Goal: Task Accomplishment & Management: Manage account settings

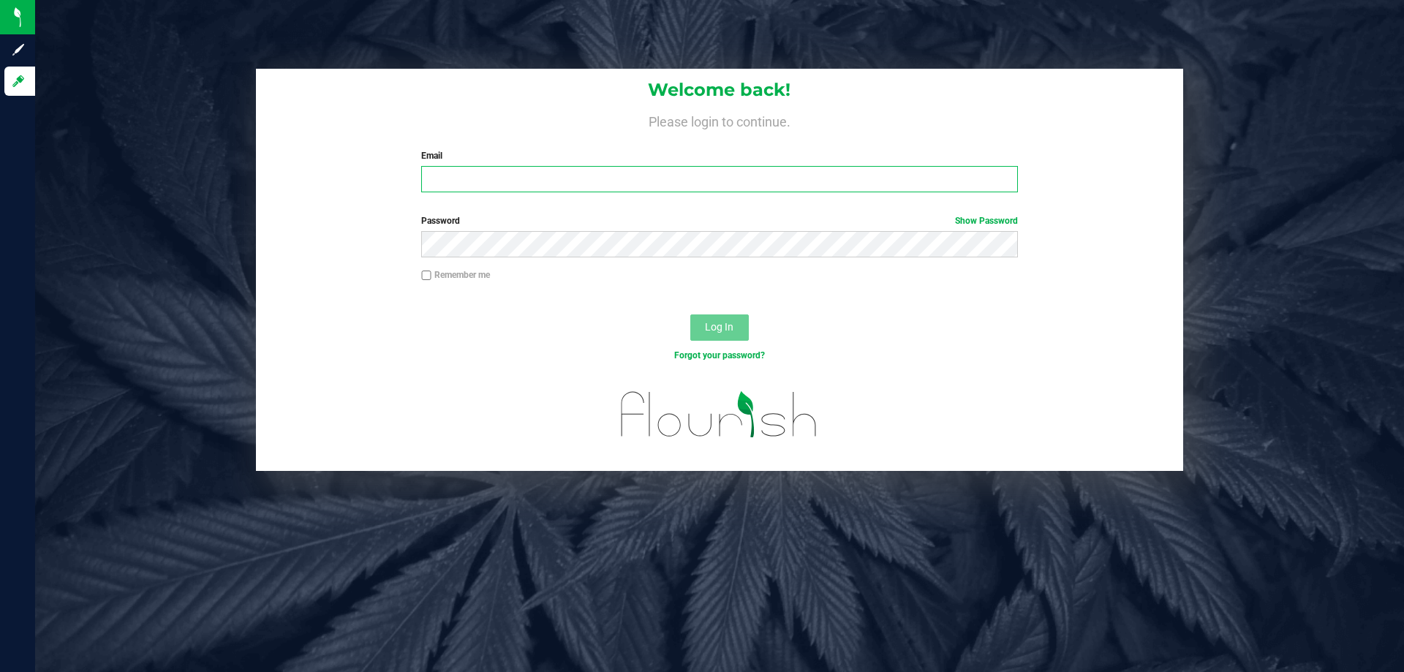
click at [570, 176] on input "Email" at bounding box center [719, 179] width 596 height 26
type input "[EMAIL_ADDRESS][DOMAIN_NAME]"
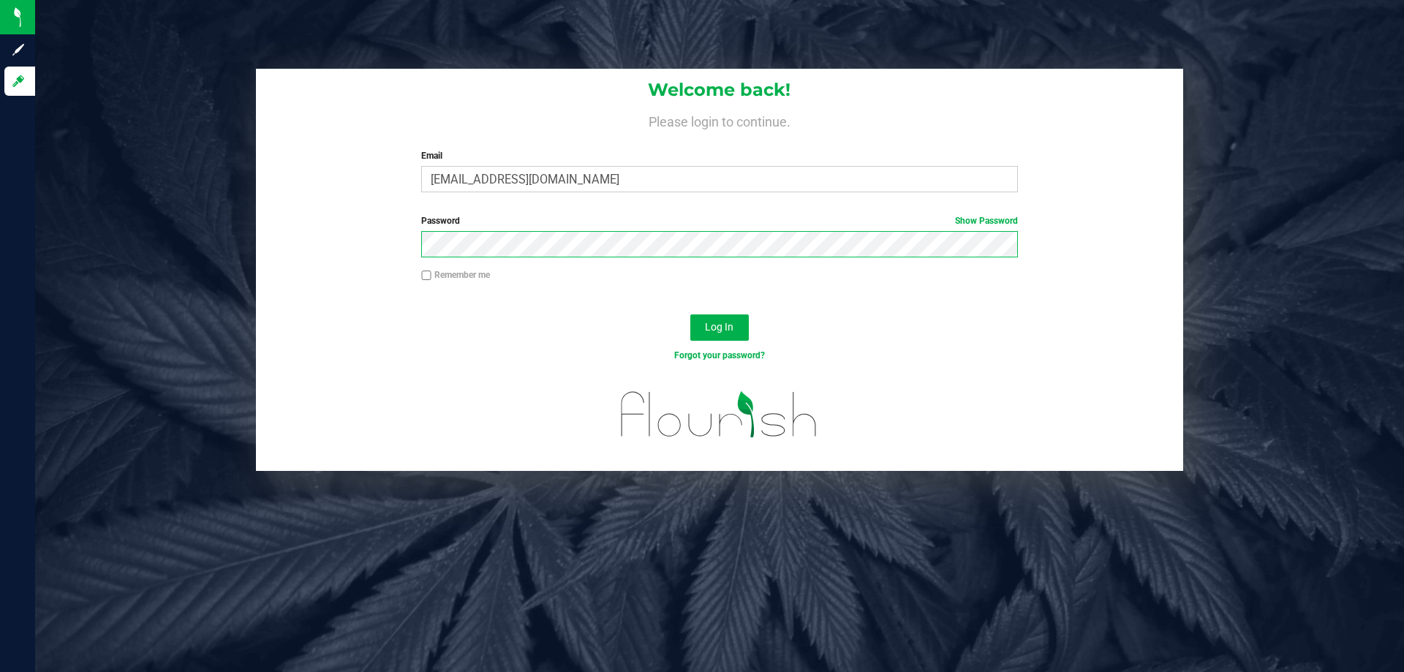
click at [690, 314] on button "Log In" at bounding box center [719, 327] width 59 height 26
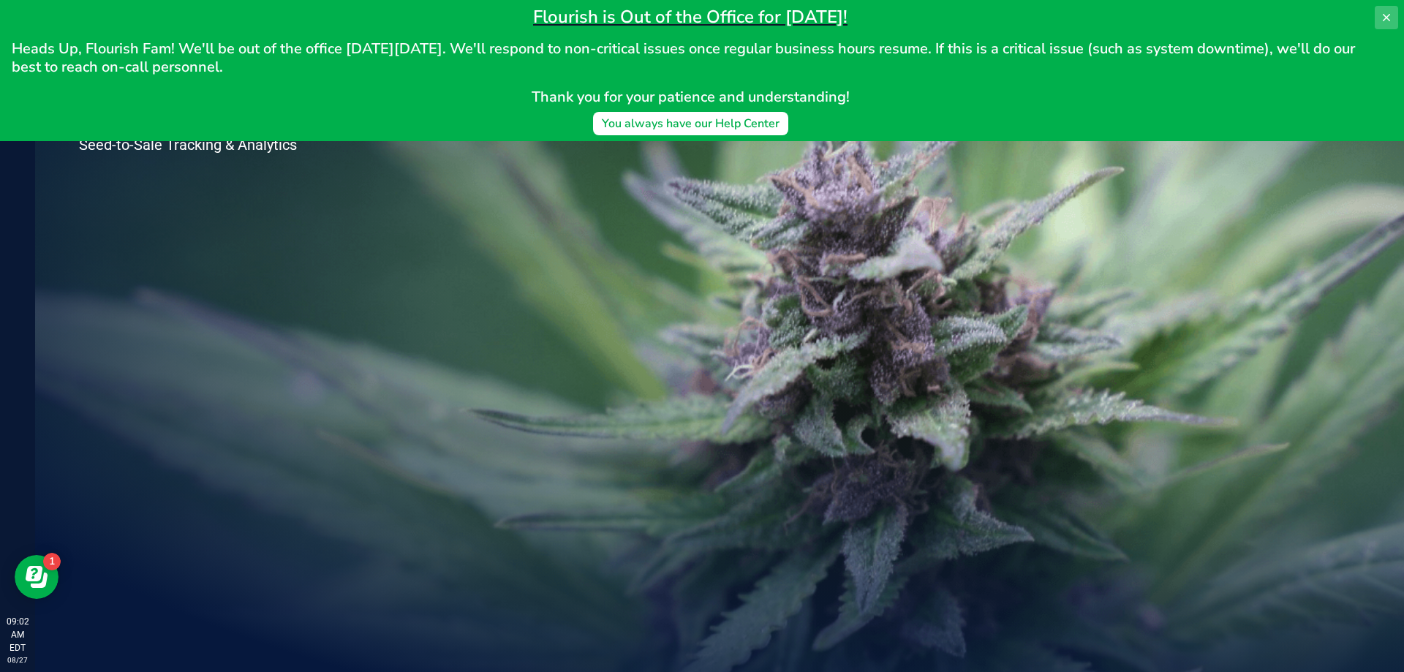
click at [1390, 18] on icon at bounding box center [1387, 18] width 12 height 12
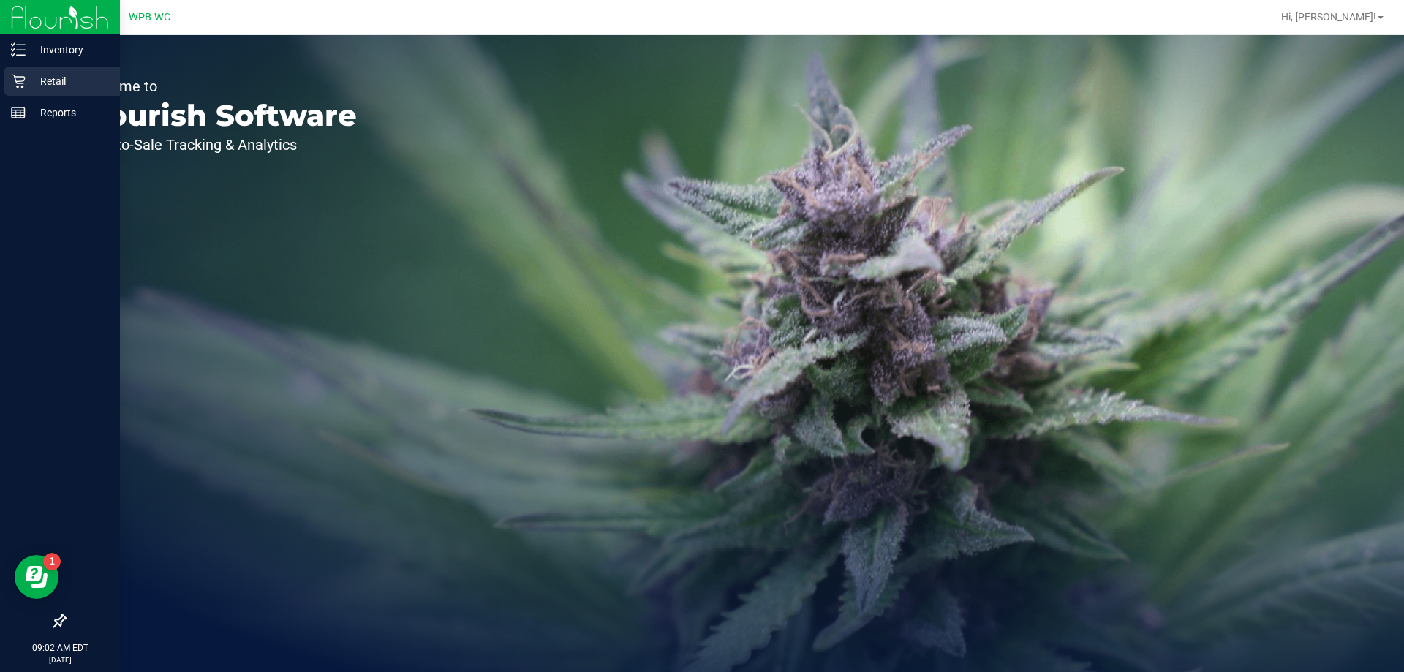
click at [32, 82] on p "Retail" at bounding box center [70, 81] width 88 height 18
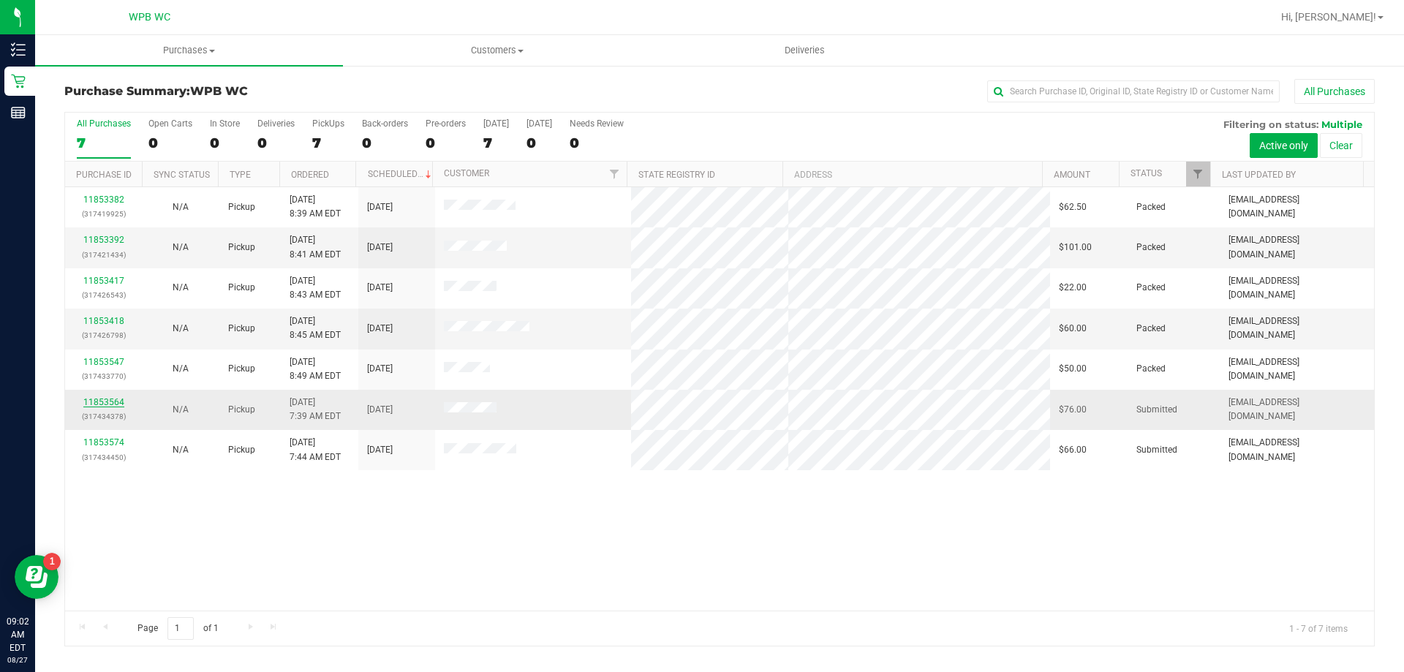
click at [89, 404] on link "11853564" at bounding box center [103, 402] width 41 height 10
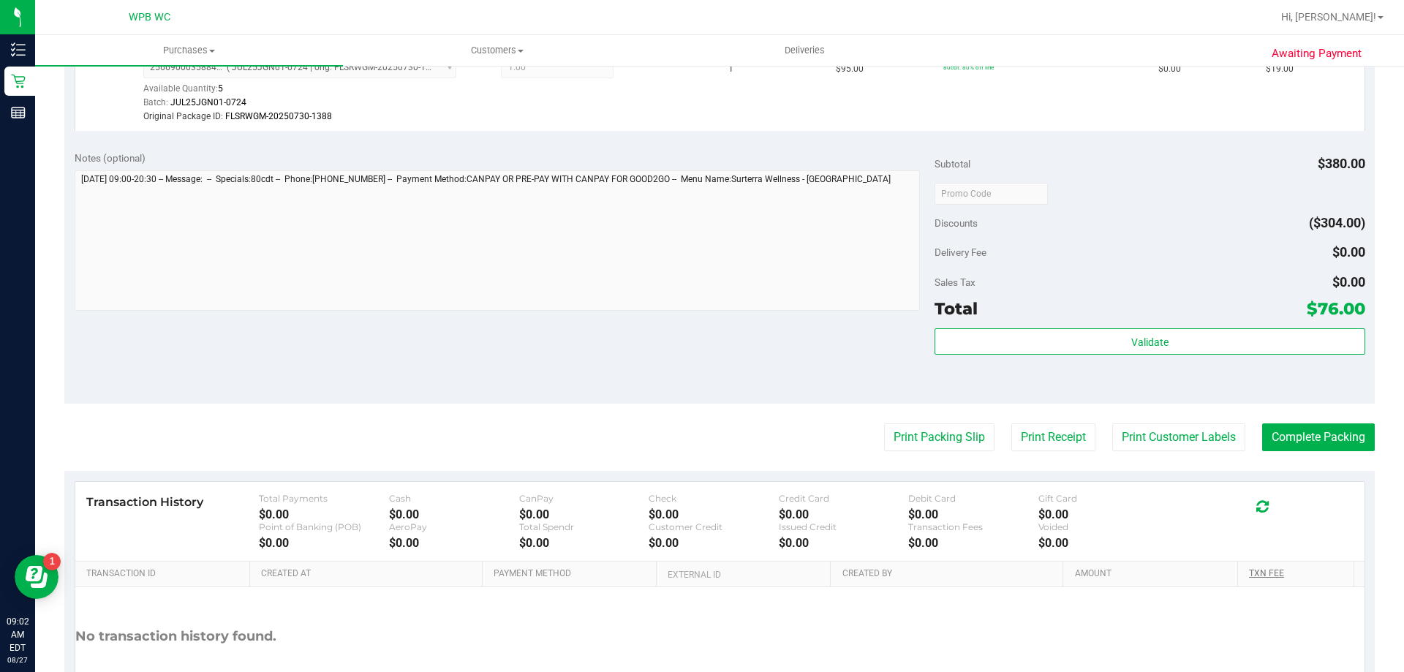
scroll to position [804, 0]
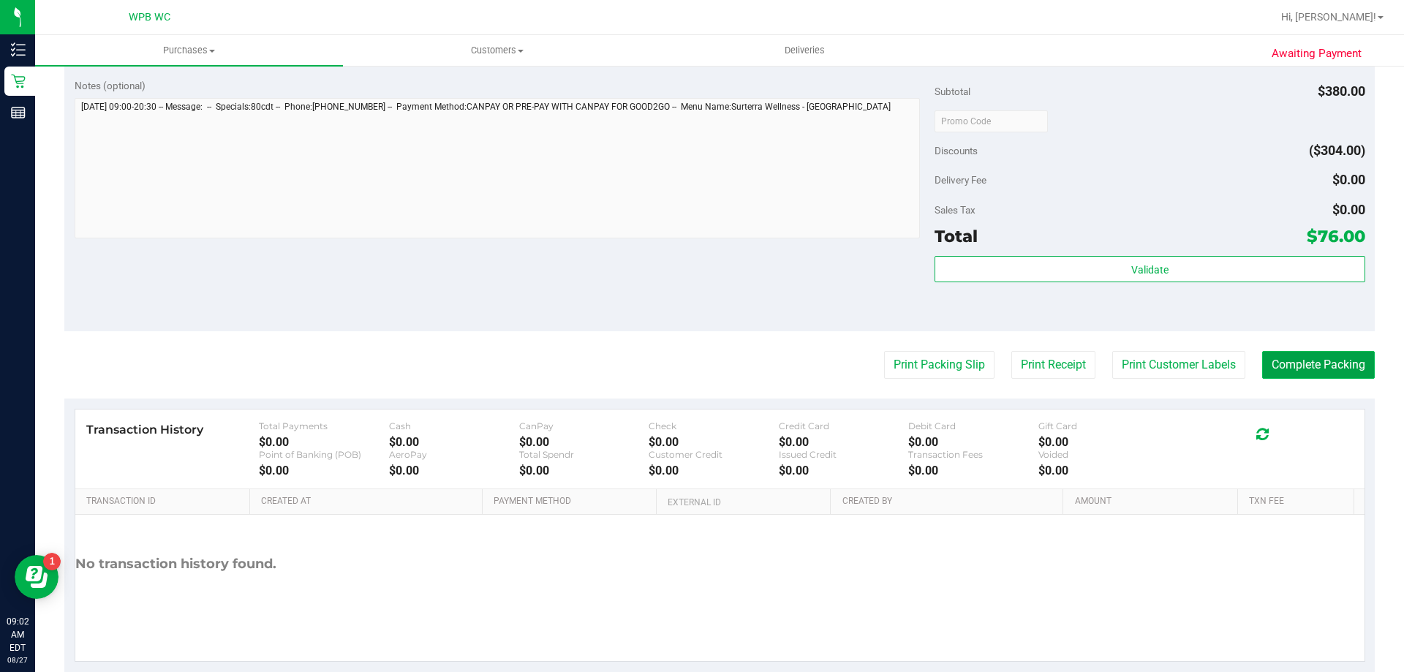
click at [1289, 369] on button "Complete Packing" at bounding box center [1318, 365] width 113 height 28
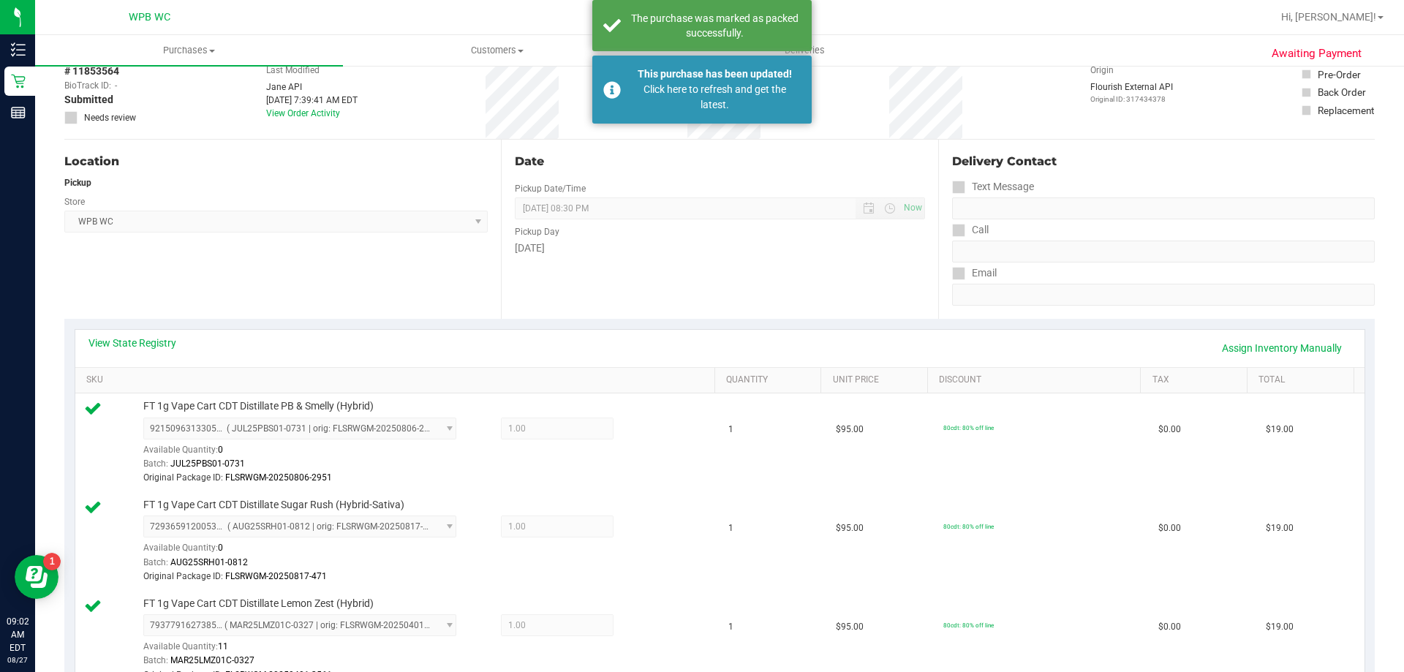
scroll to position [0, 0]
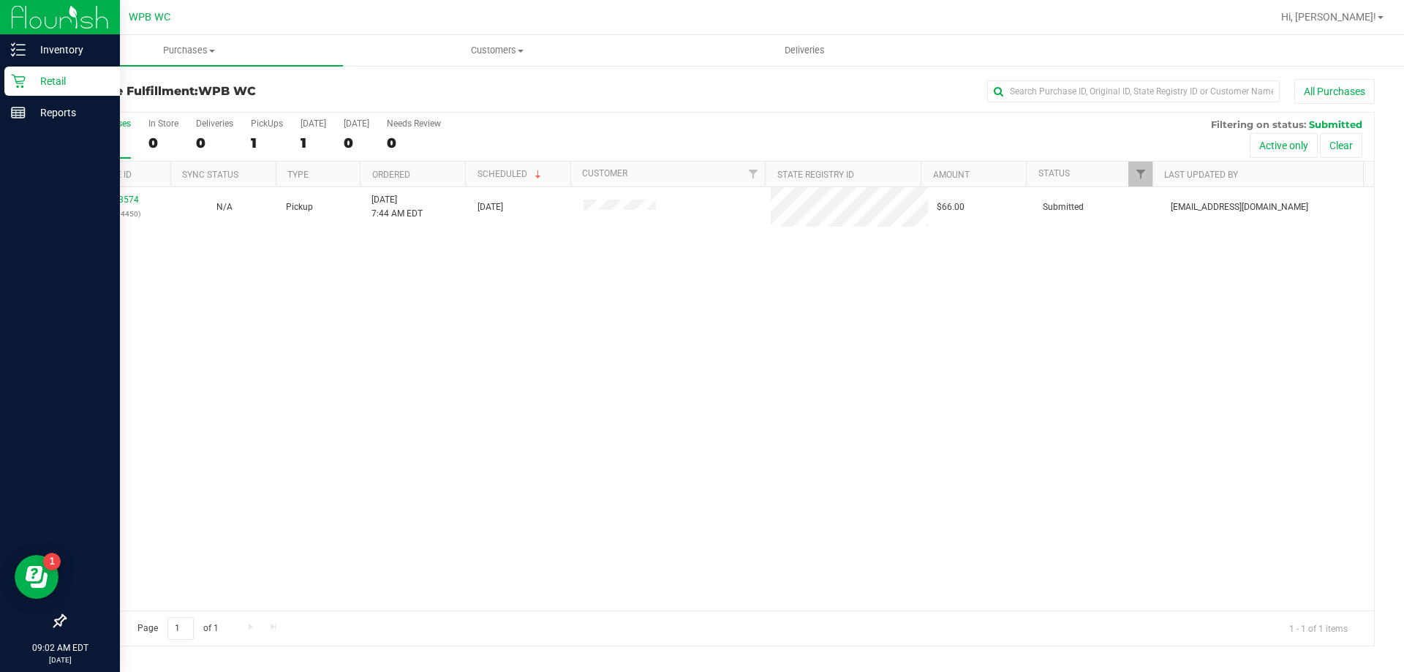
click at [28, 76] on p "Retail" at bounding box center [70, 81] width 88 height 18
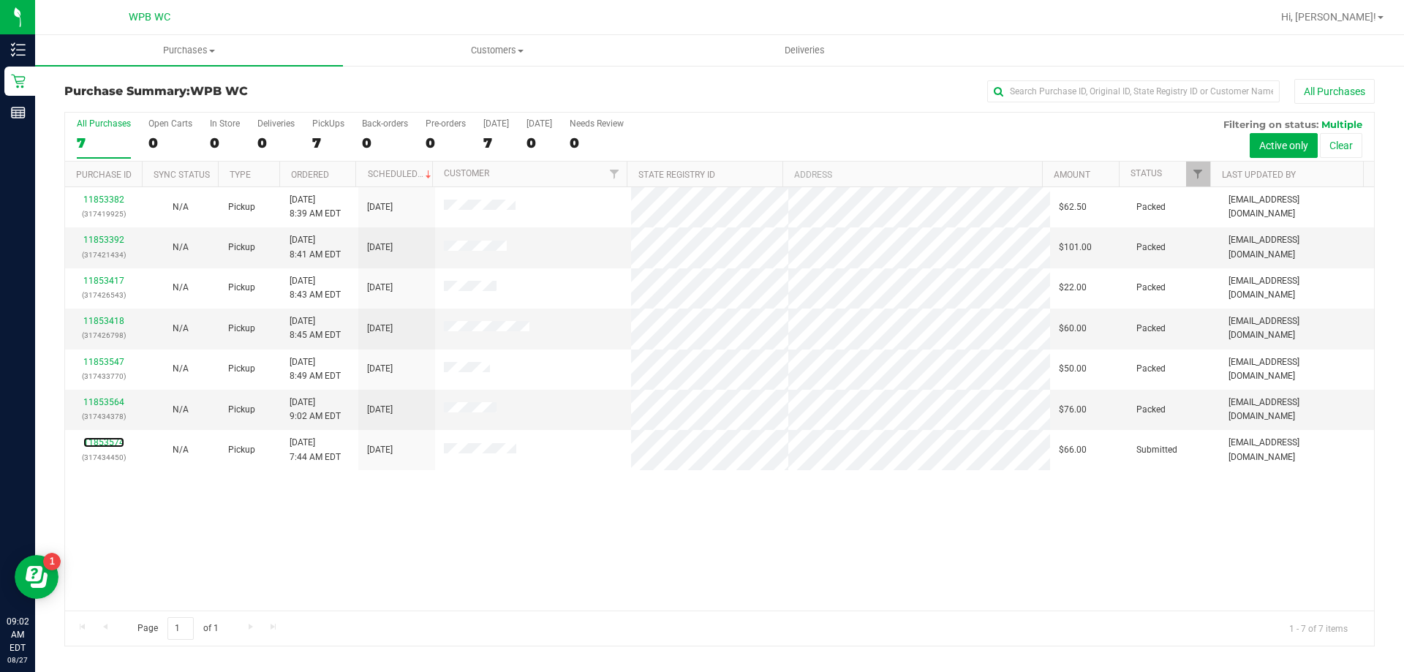
click at [104, 440] on link "11853574" at bounding box center [103, 442] width 41 height 10
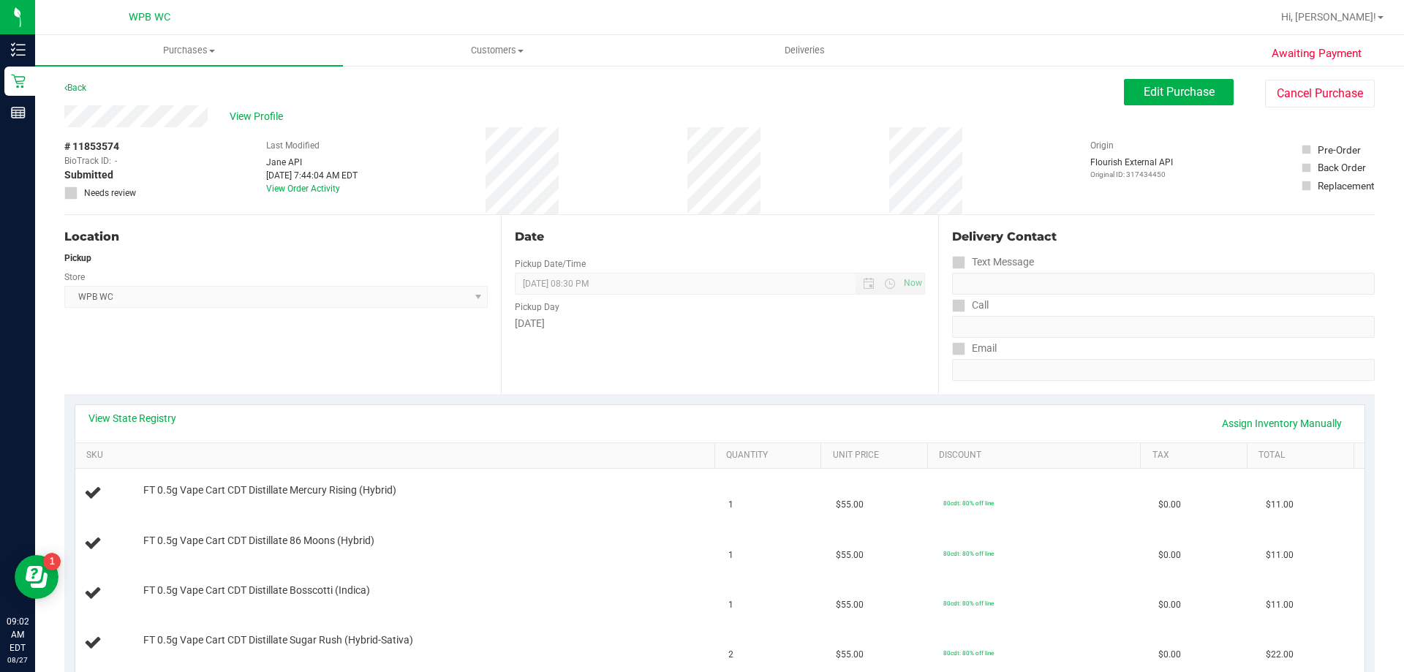
scroll to position [293, 0]
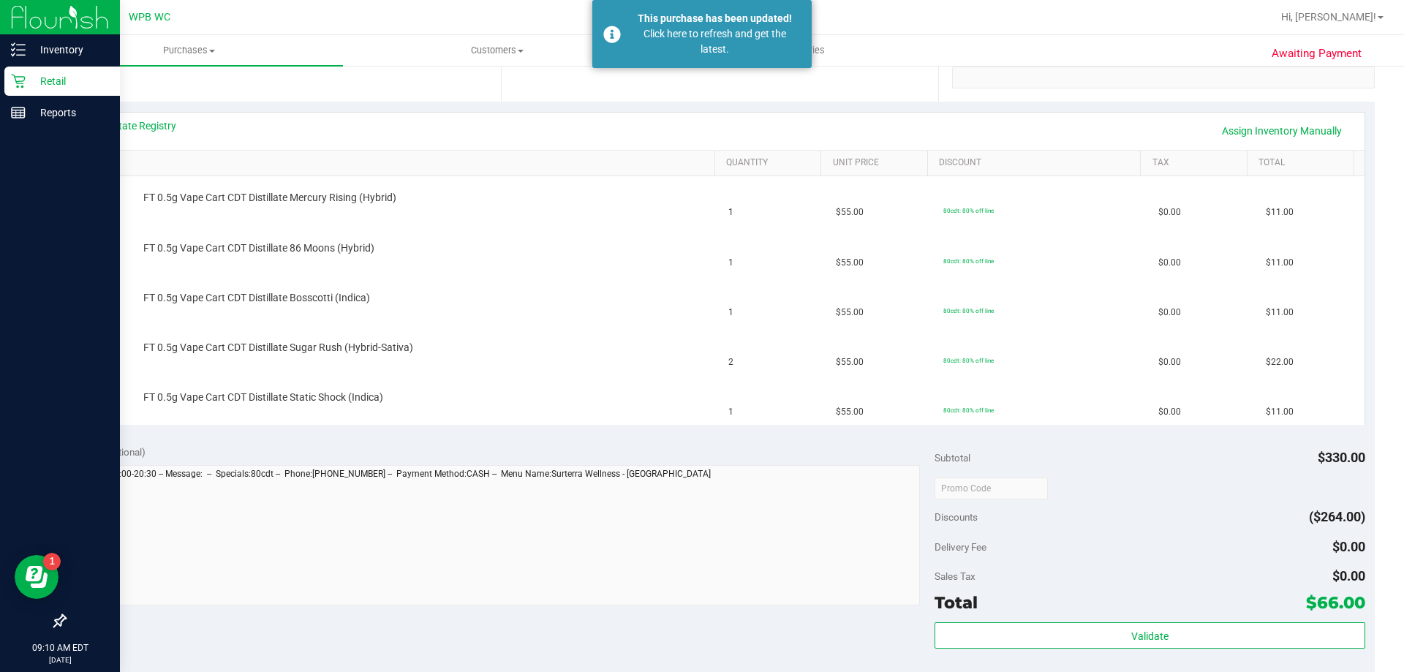
click at [48, 70] on div "Retail" at bounding box center [62, 81] width 116 height 29
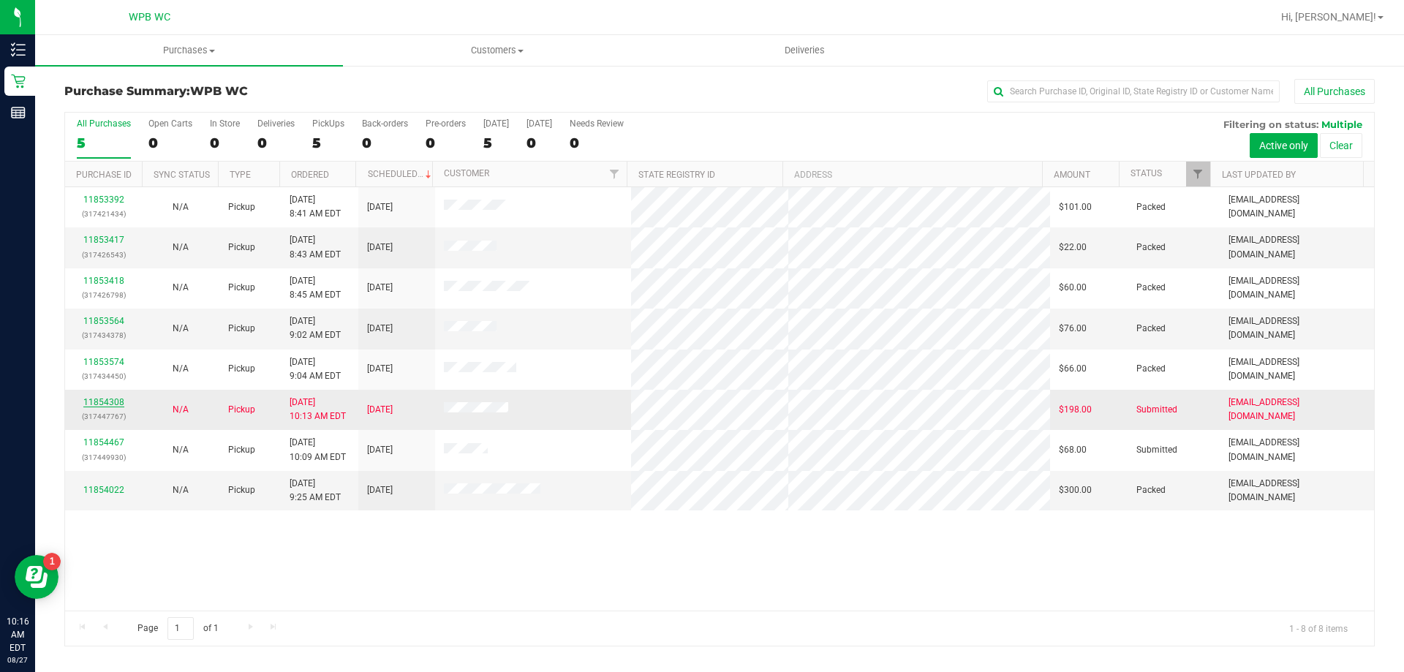
click at [97, 405] on link "11854308" at bounding box center [103, 402] width 41 height 10
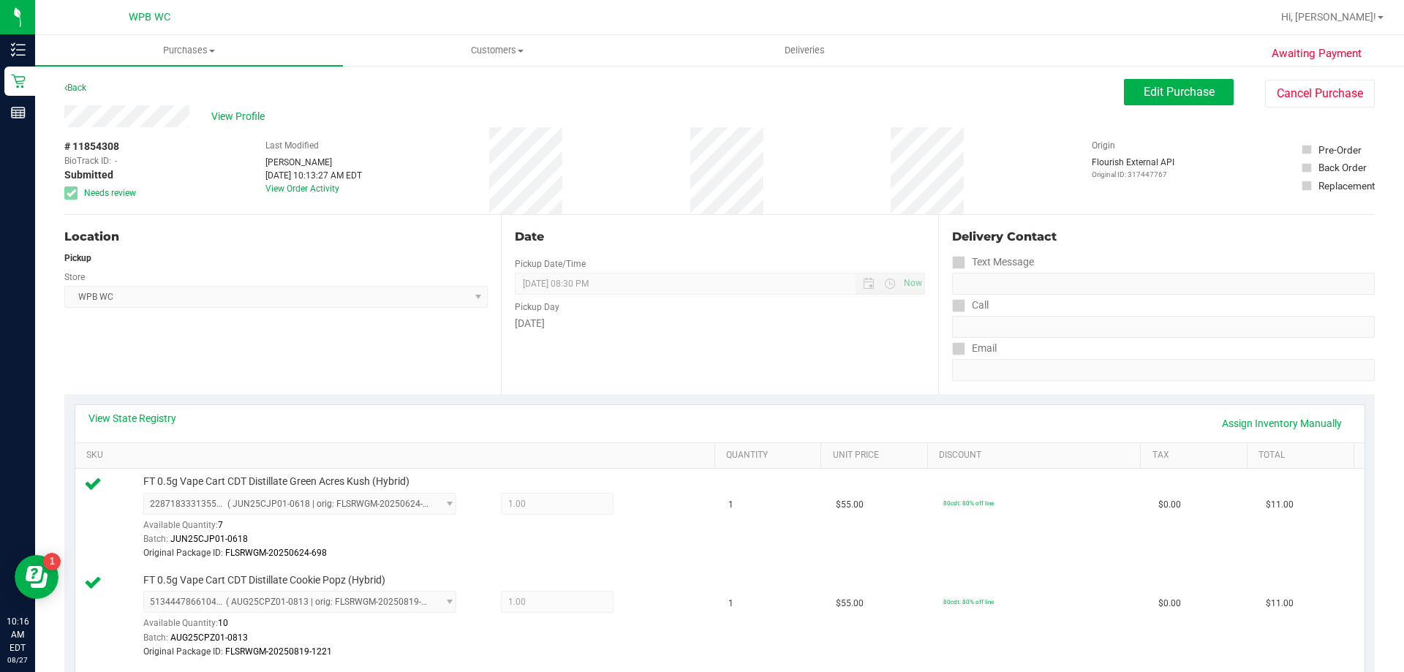
click at [189, 136] on div "# 11854308 BioTrack ID: - Submitted Needs review Last Modified [PERSON_NAME] [D…" at bounding box center [719, 170] width 1310 height 87
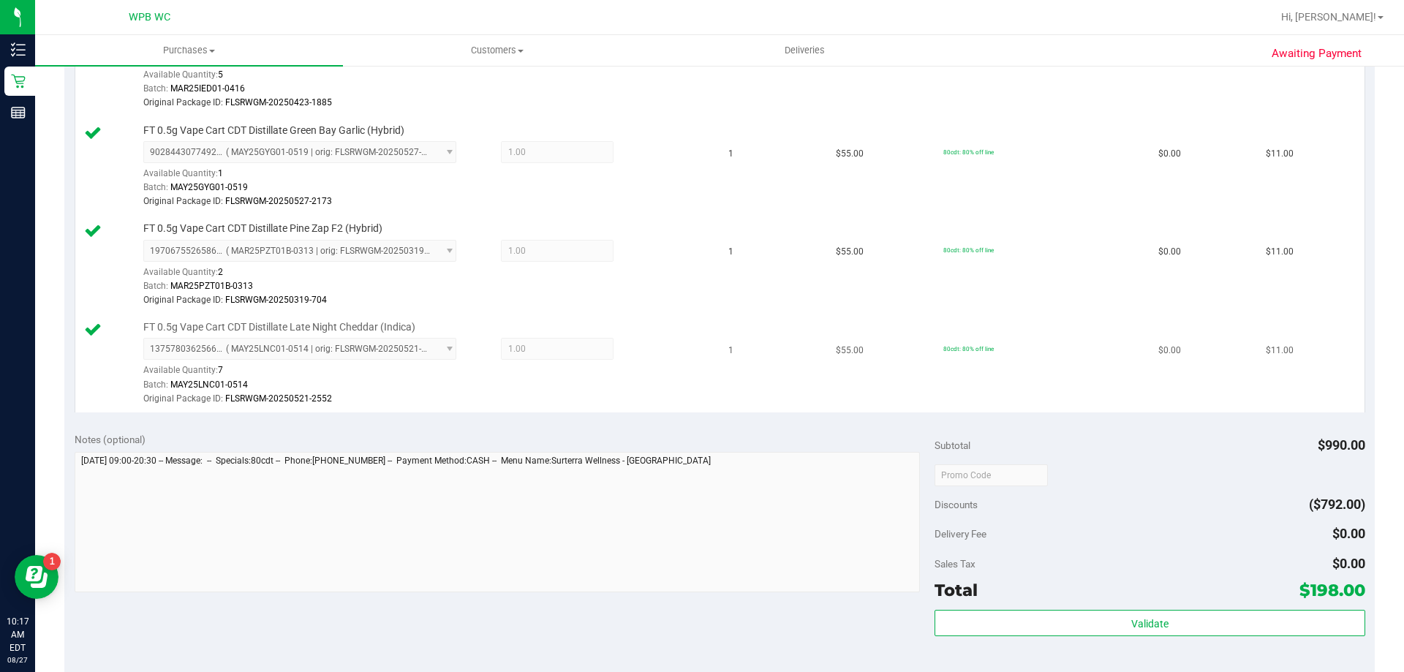
scroll to position [1901, 0]
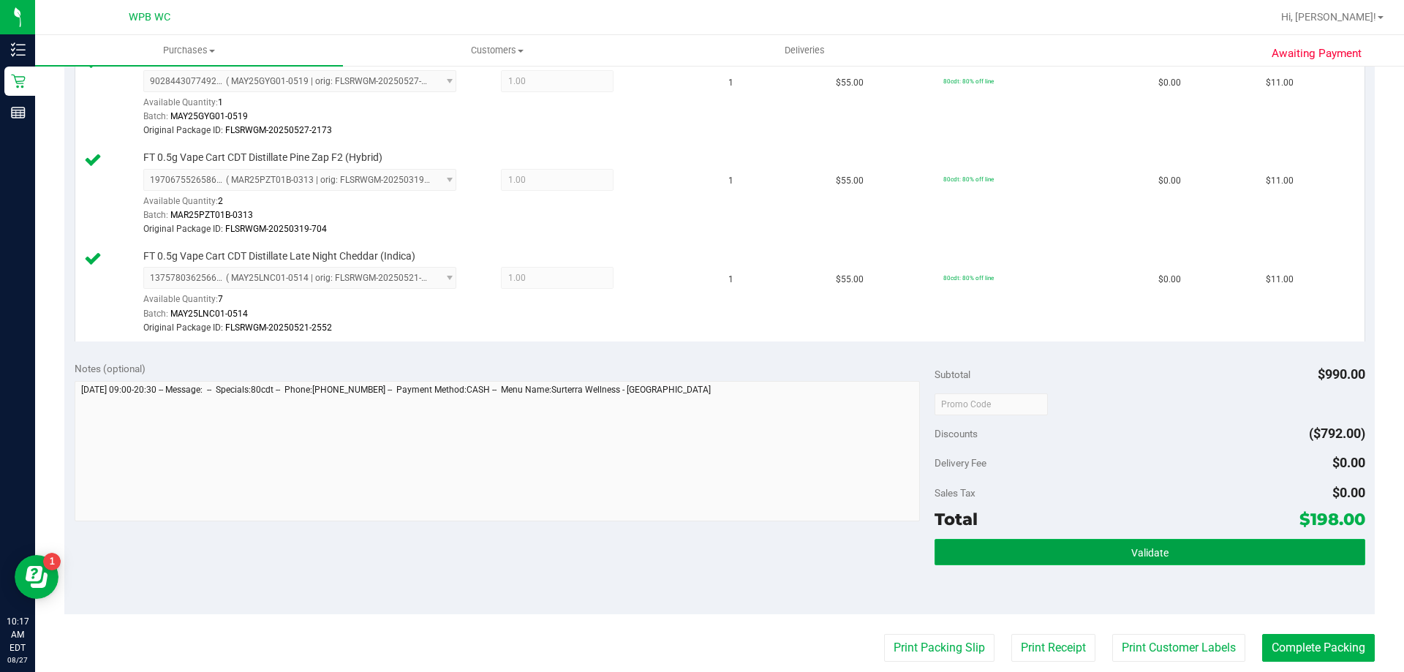
click at [1148, 548] on span "Validate" at bounding box center [1149, 553] width 37 height 12
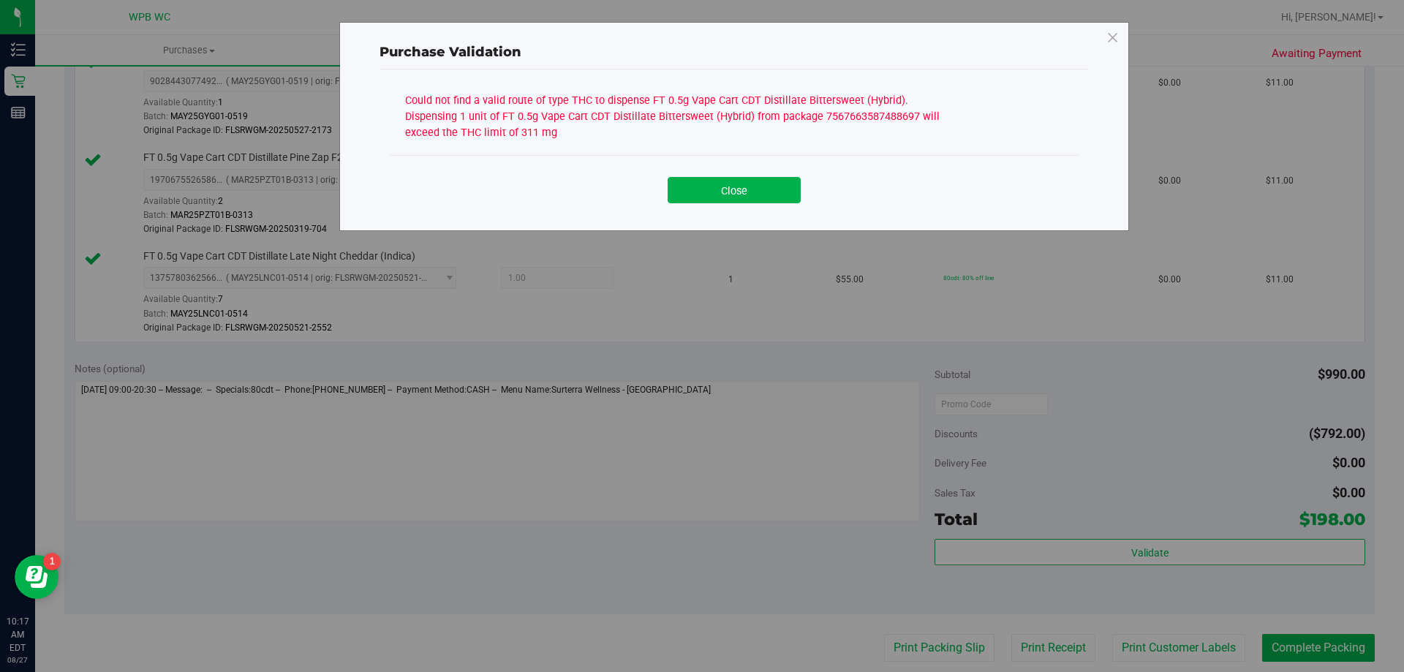
drag, startPoint x: 660, startPoint y: 99, endPoint x: 687, endPoint y: 136, distance: 45.9
click at [687, 136] on div "Could not find a valid route of type THC to dispense FT 0.5g Vape Cart CDT Dist…" at bounding box center [679, 114] width 548 height 51
copy div "0.5g Vape Cart CDT Distillate Bittersweet (Hybrid). Dispensing 1 unit of FT 0.5…"
click at [732, 187] on button "Close" at bounding box center [734, 190] width 133 height 26
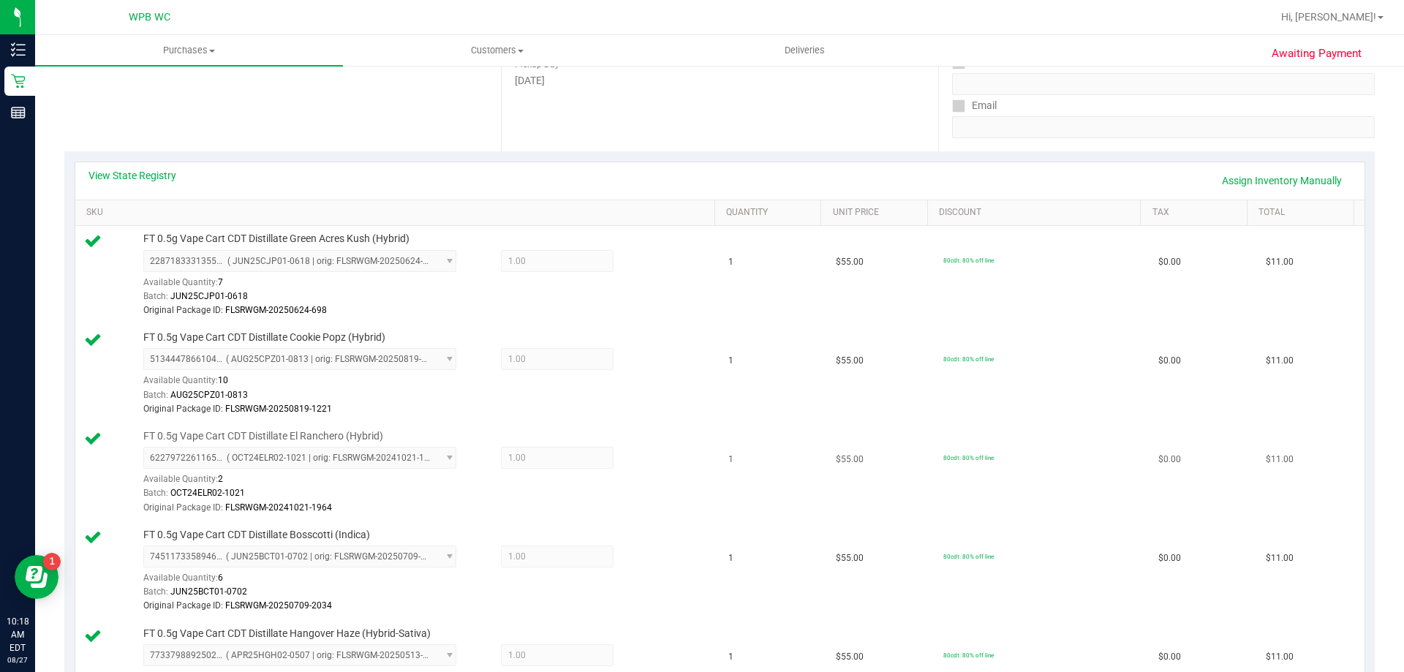
scroll to position [0, 0]
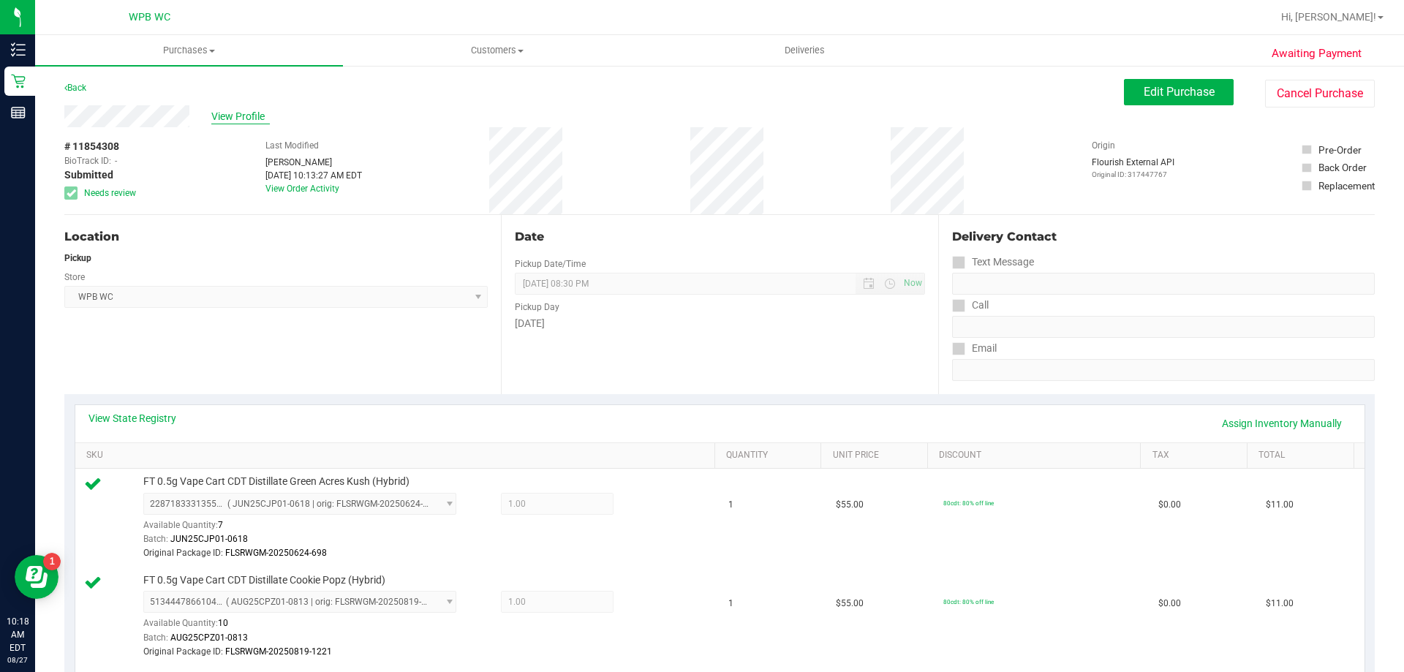
click at [230, 118] on span "View Profile" at bounding box center [240, 116] width 59 height 15
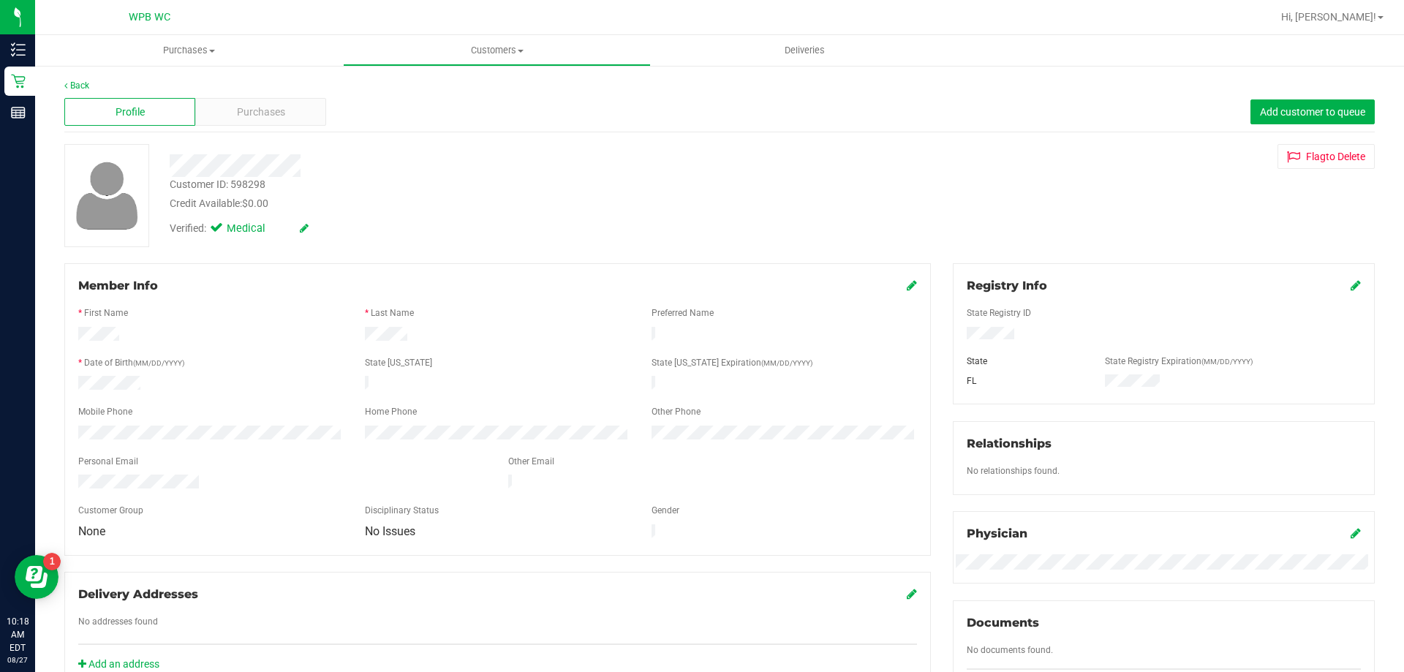
click at [241, 181] on div "Customer ID: 598298" at bounding box center [218, 184] width 96 height 15
copy div "Customer ID: 598298"
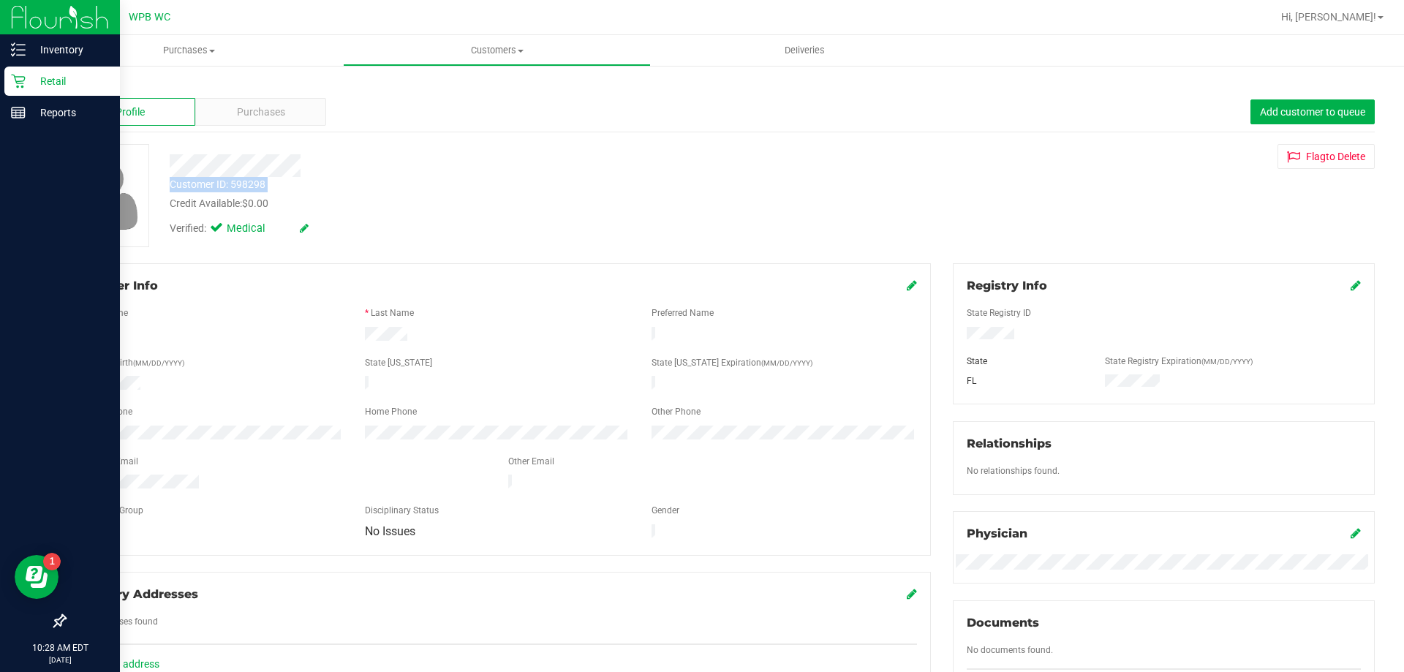
click at [10, 82] on div "Retail" at bounding box center [62, 81] width 116 height 29
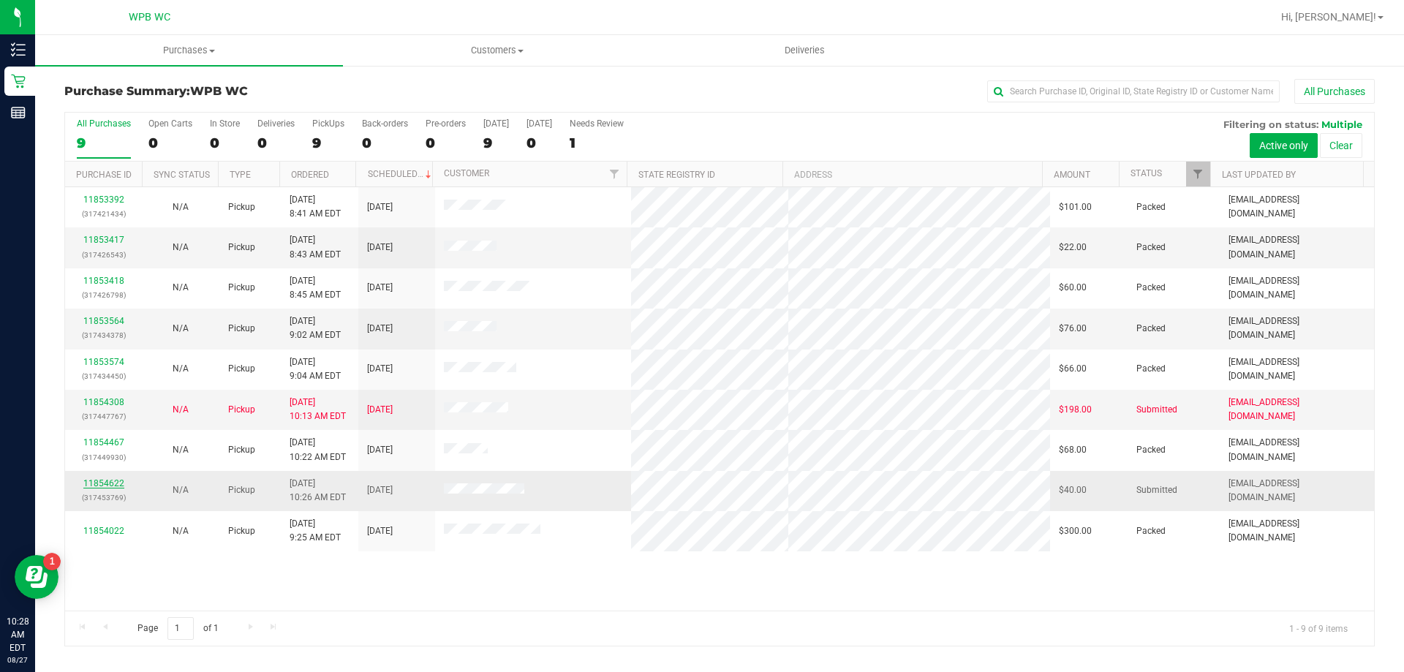
click at [102, 478] on link "11854622" at bounding box center [103, 483] width 41 height 10
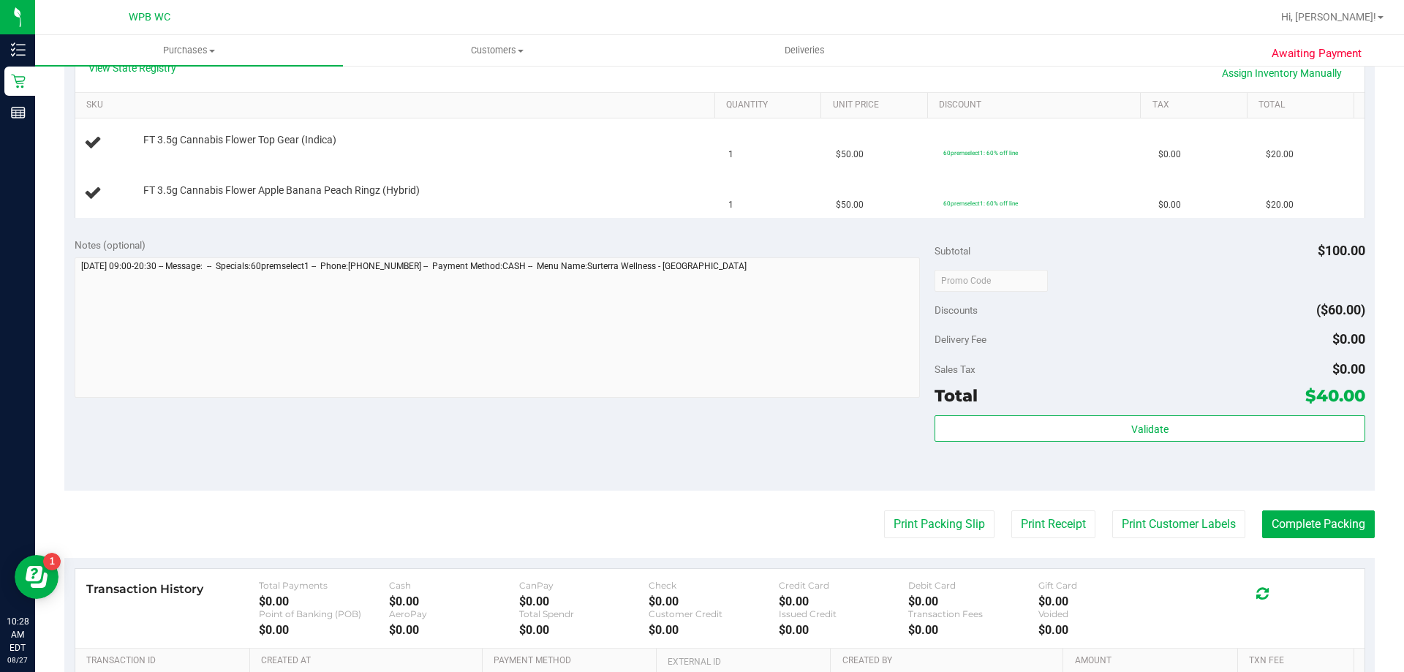
scroll to position [366, 0]
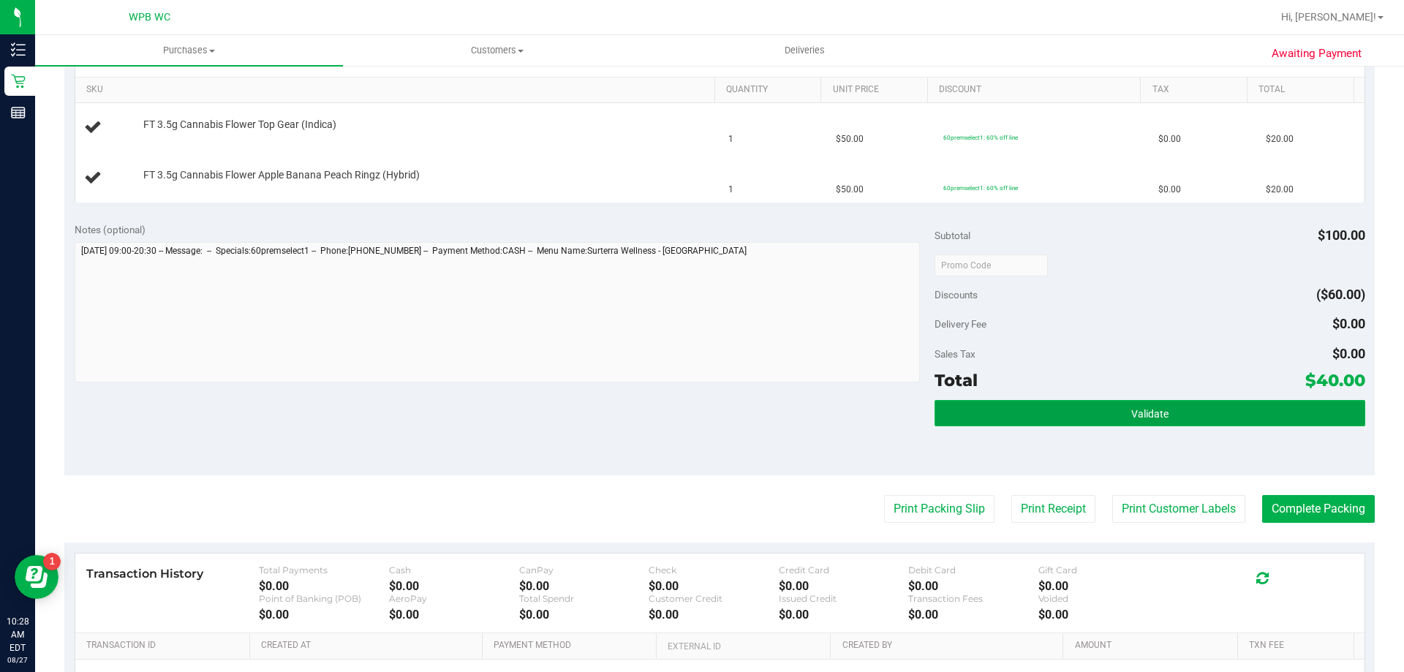
click at [1158, 414] on span "Validate" at bounding box center [1149, 414] width 37 height 12
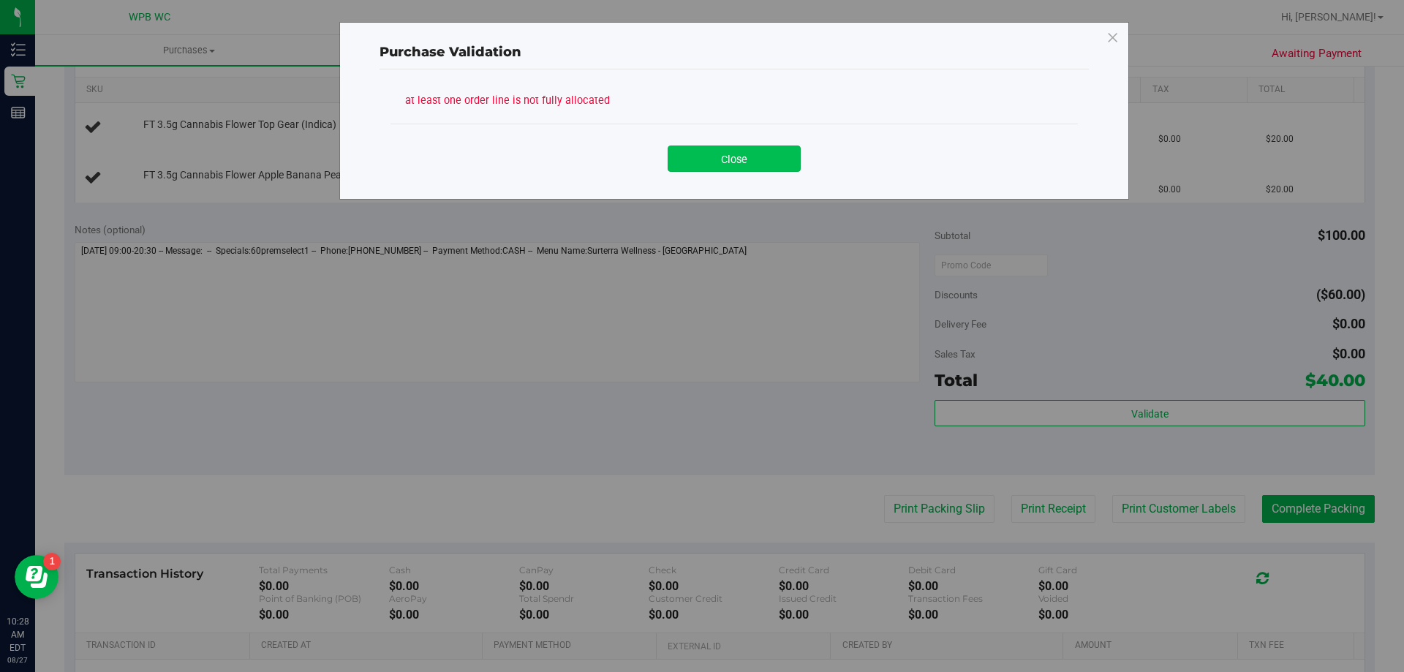
click at [719, 153] on button "Close" at bounding box center [734, 159] width 133 height 26
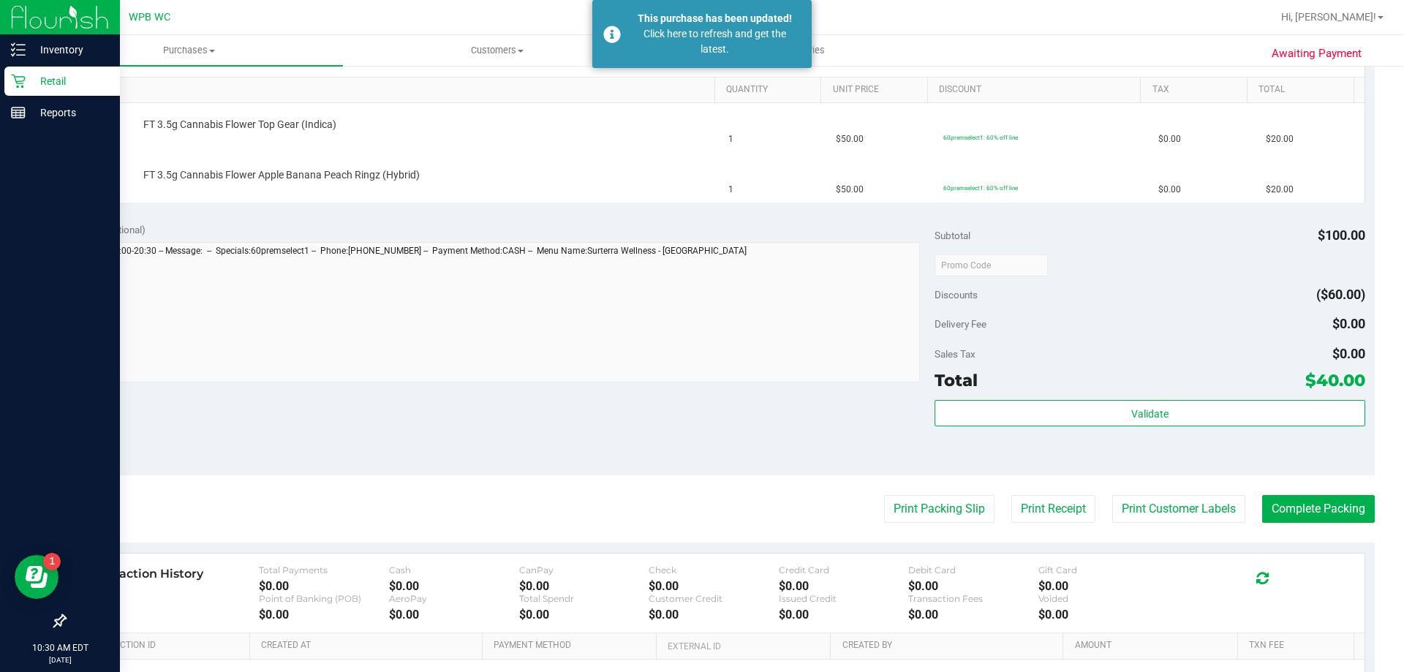
click at [30, 78] on p "Retail" at bounding box center [70, 81] width 88 height 18
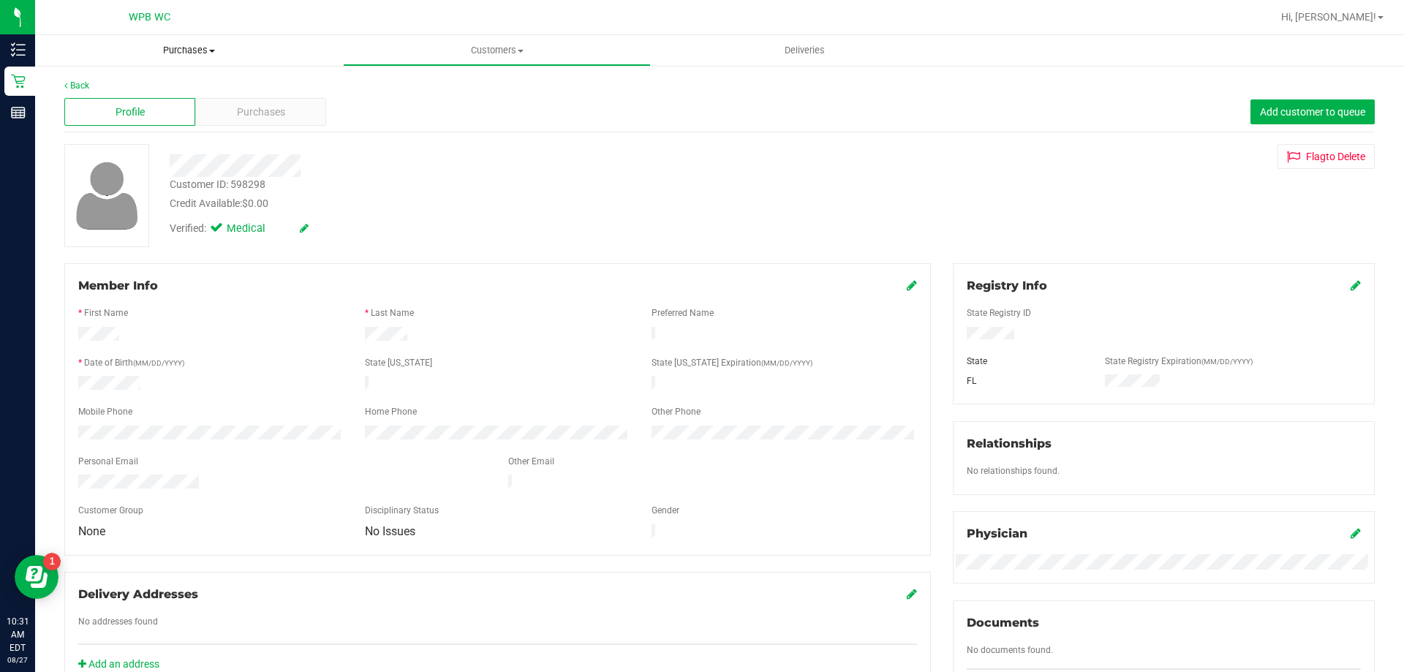
click at [173, 49] on span "Purchases" at bounding box center [189, 50] width 308 height 13
click at [311, 26] on div at bounding box center [767, 17] width 1010 height 29
click at [276, 109] on span "Purchases" at bounding box center [261, 112] width 48 height 15
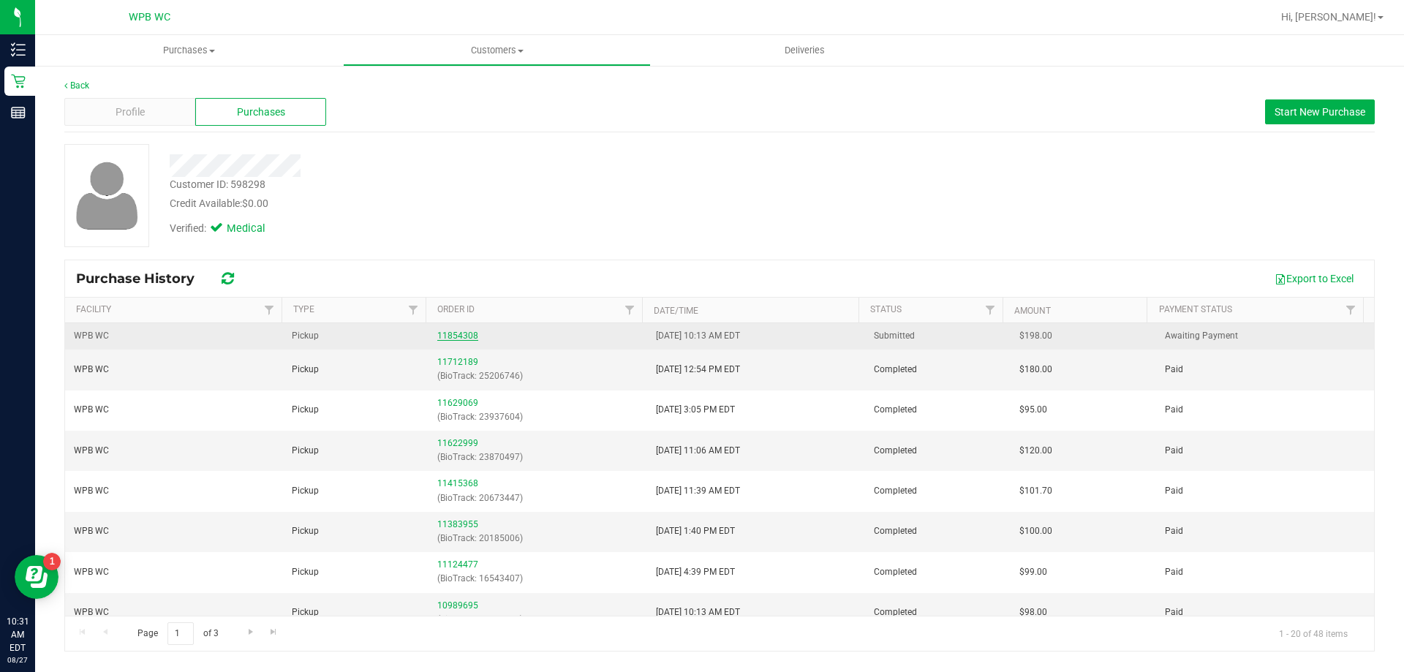
click at [446, 331] on link "11854308" at bounding box center [457, 336] width 41 height 10
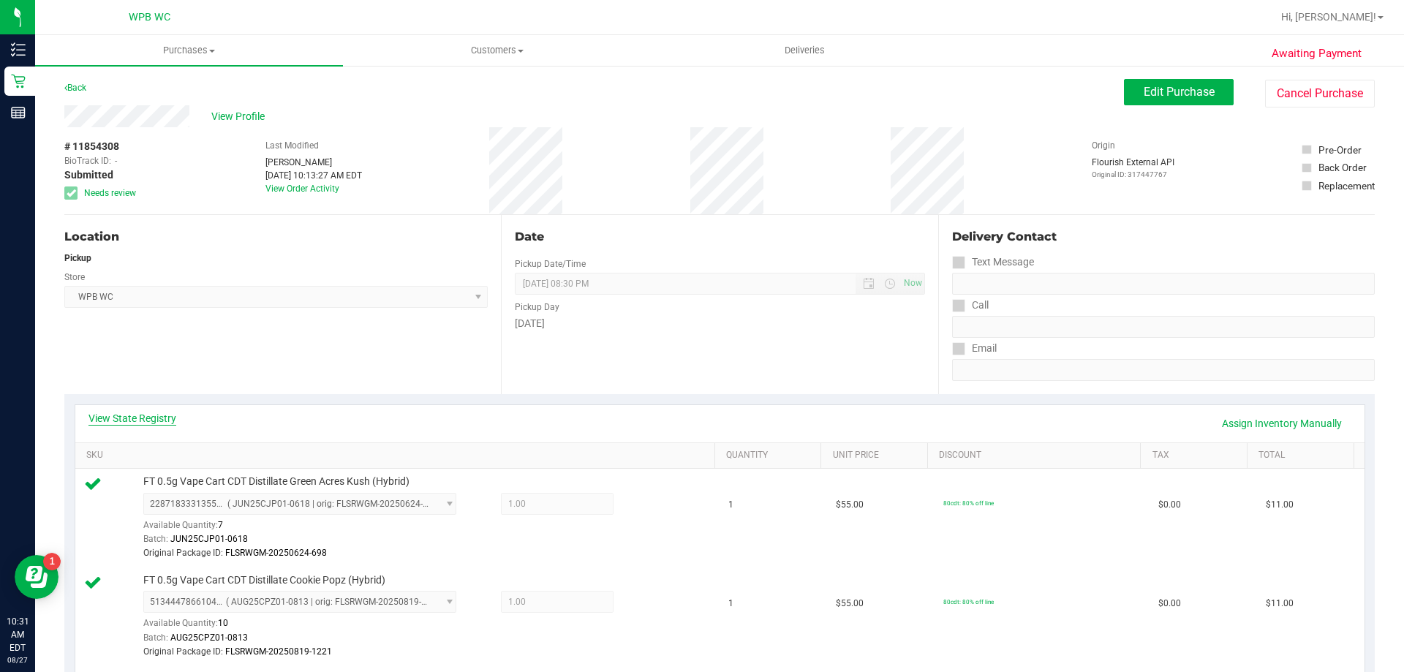
click at [157, 414] on link "View State Registry" at bounding box center [132, 418] width 88 height 15
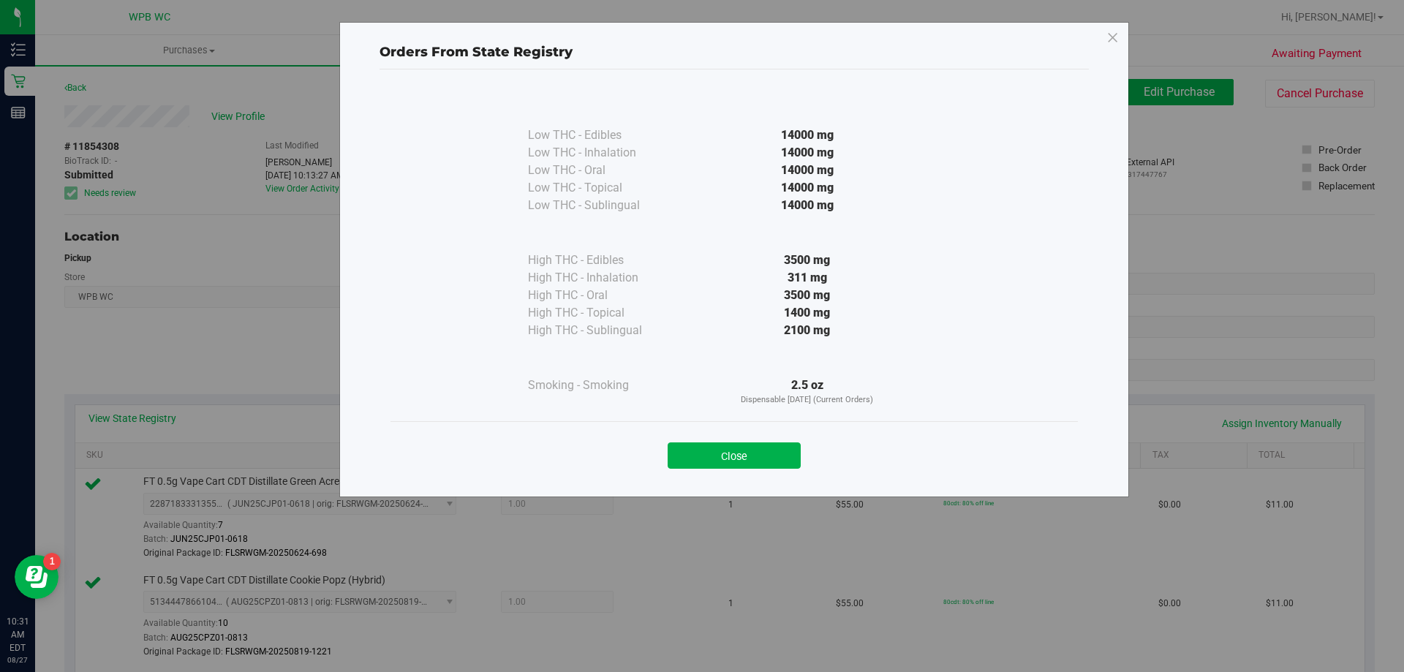
drag, startPoint x: 828, startPoint y: 271, endPoint x: 774, endPoint y: 277, distance: 54.4
click at [774, 277] on div "311 mg" at bounding box center [807, 278] width 266 height 18
click at [739, 456] on button "Close" at bounding box center [734, 455] width 133 height 26
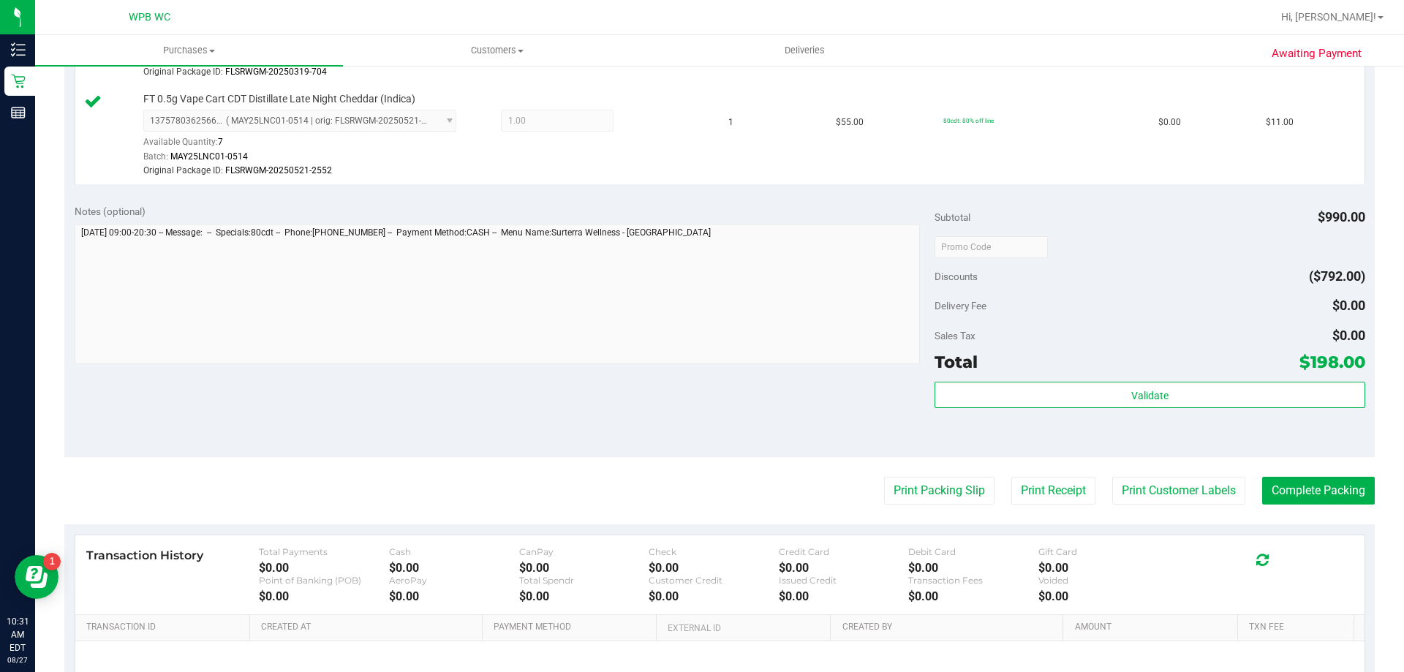
scroll to position [2214, 0]
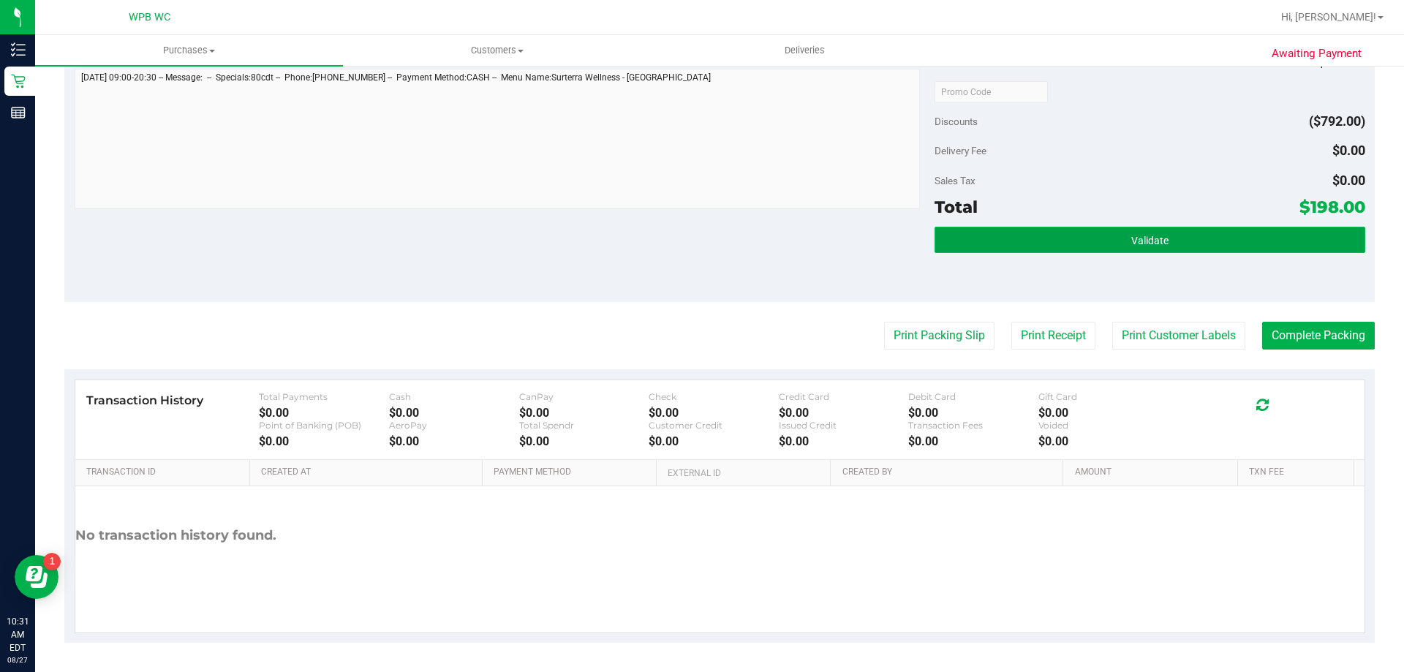
click at [1162, 227] on button "Validate" at bounding box center [1150, 240] width 430 height 26
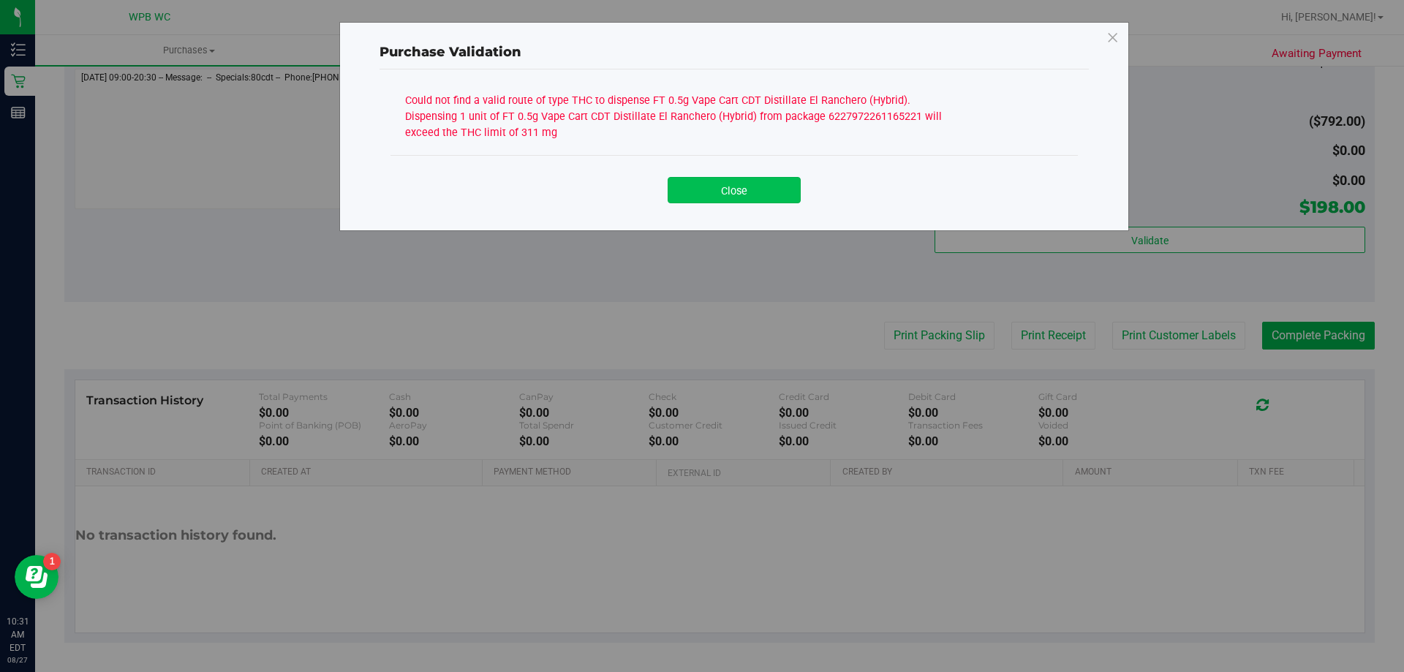
click at [743, 189] on button "Close" at bounding box center [734, 190] width 133 height 26
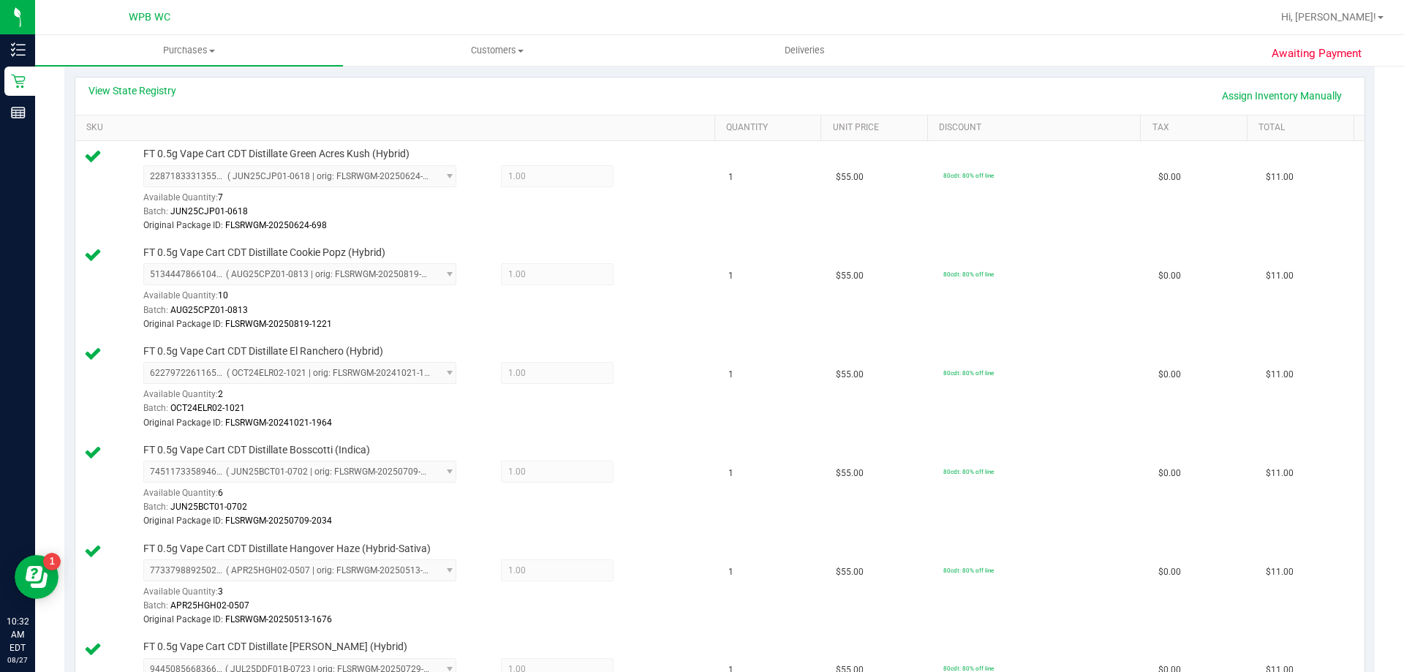
scroll to position [166, 0]
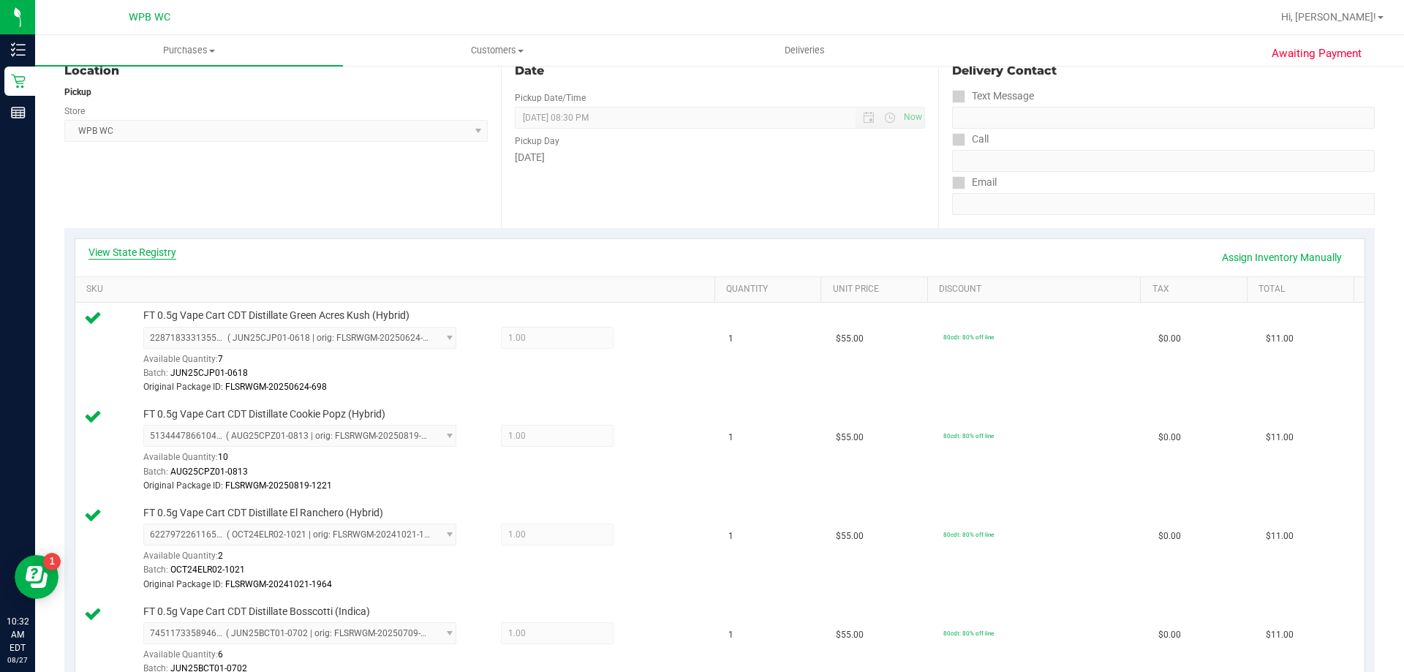
click at [133, 246] on link "View State Registry" at bounding box center [132, 252] width 88 height 15
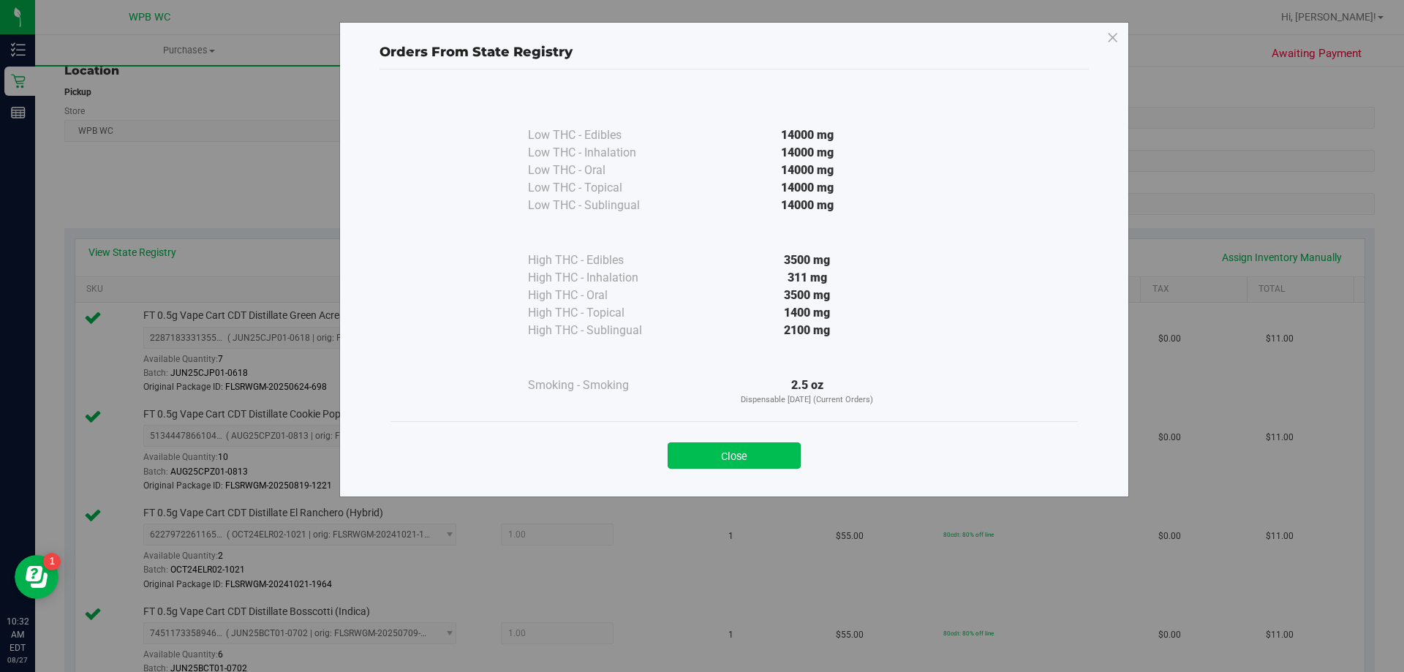
click at [771, 447] on button "Close" at bounding box center [734, 455] width 133 height 26
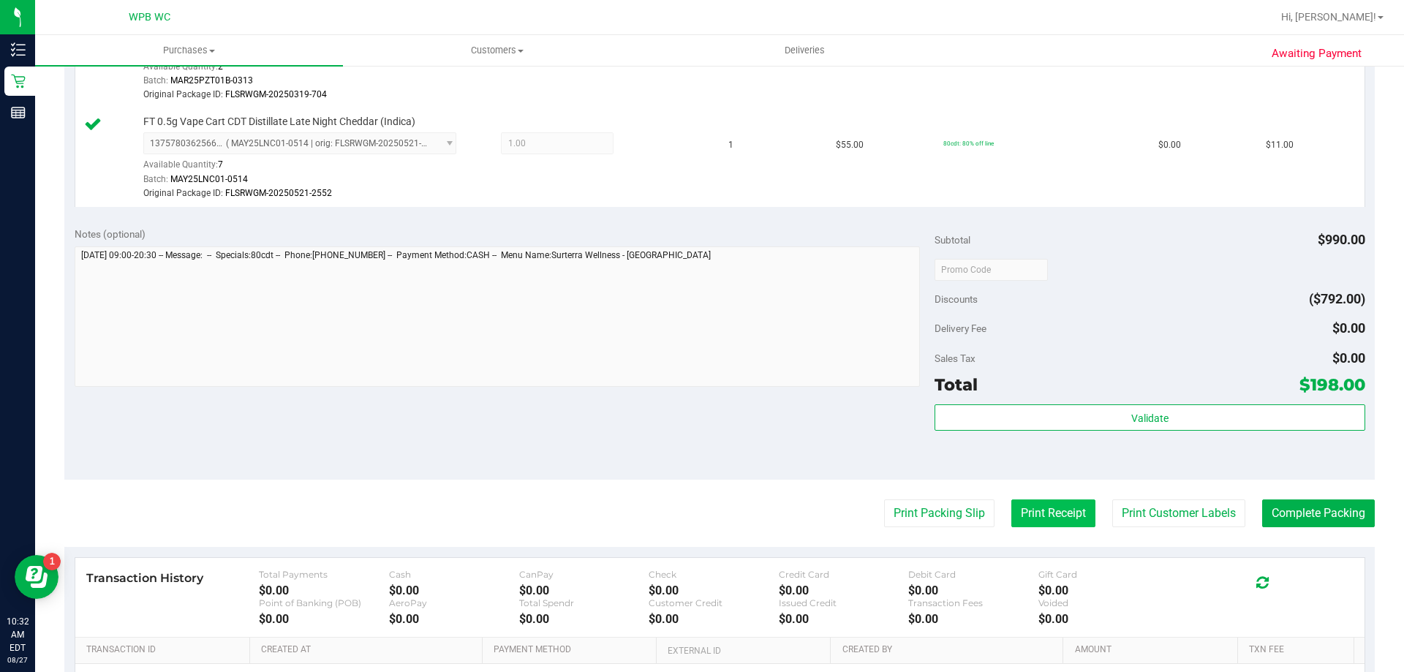
scroll to position [2141, 0]
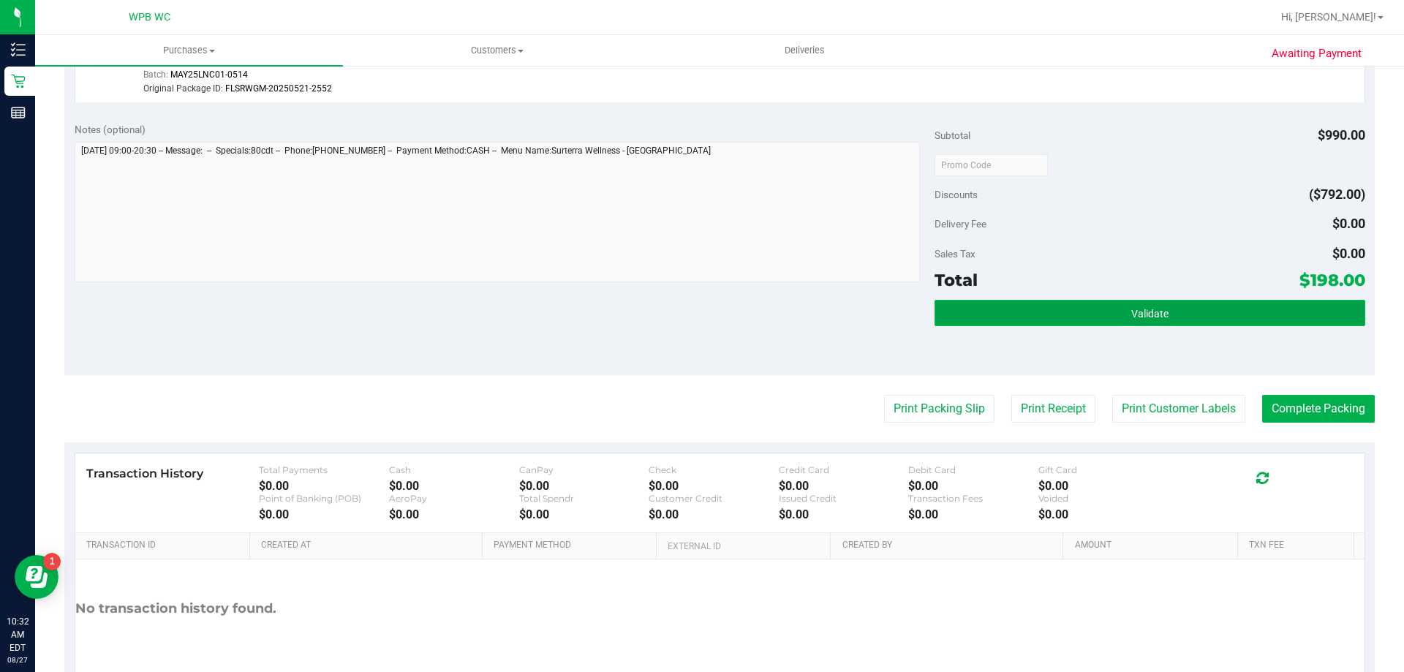
click at [1131, 311] on span "Validate" at bounding box center [1149, 314] width 37 height 12
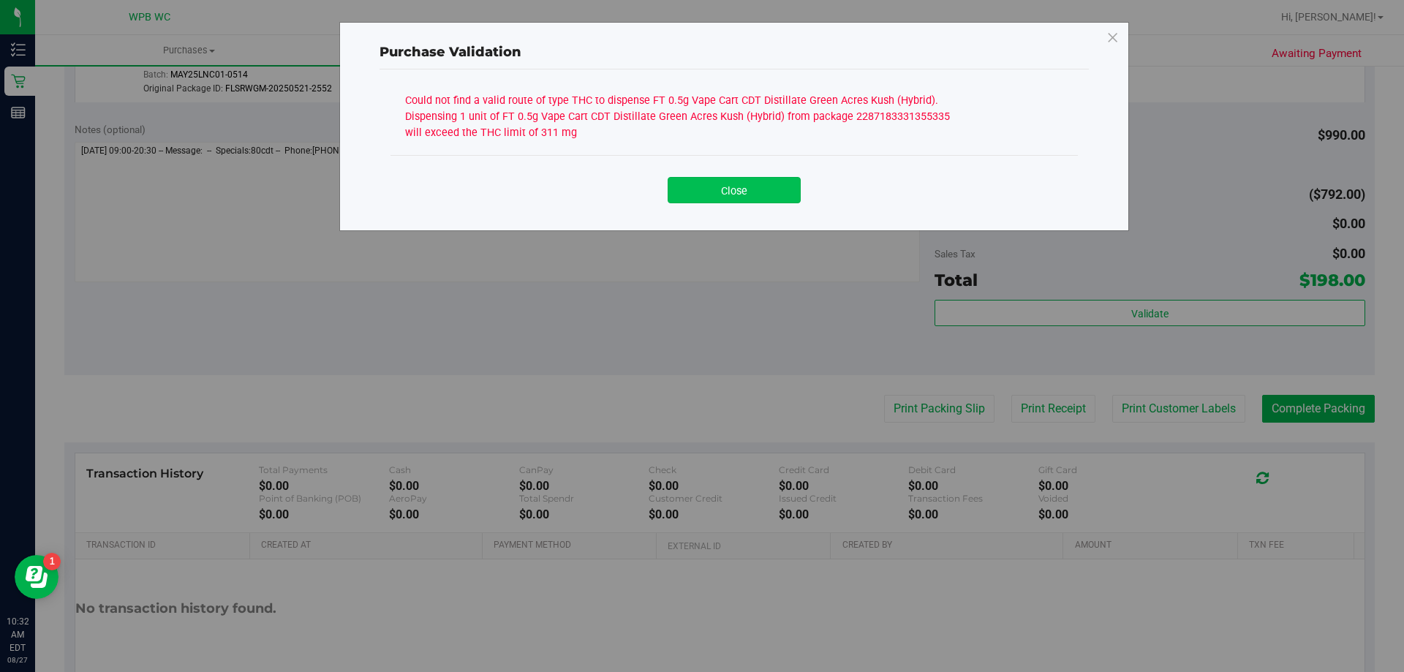
click at [772, 189] on button "Close" at bounding box center [734, 190] width 133 height 26
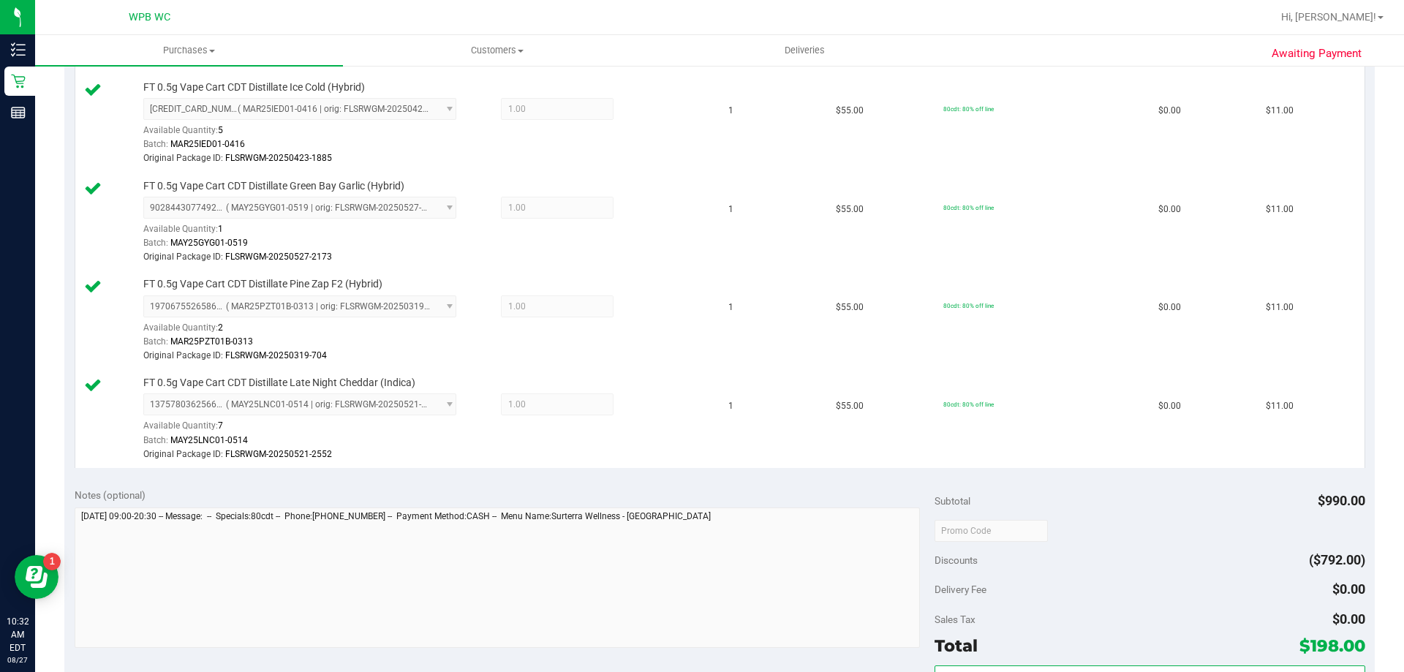
scroll to position [2214, 0]
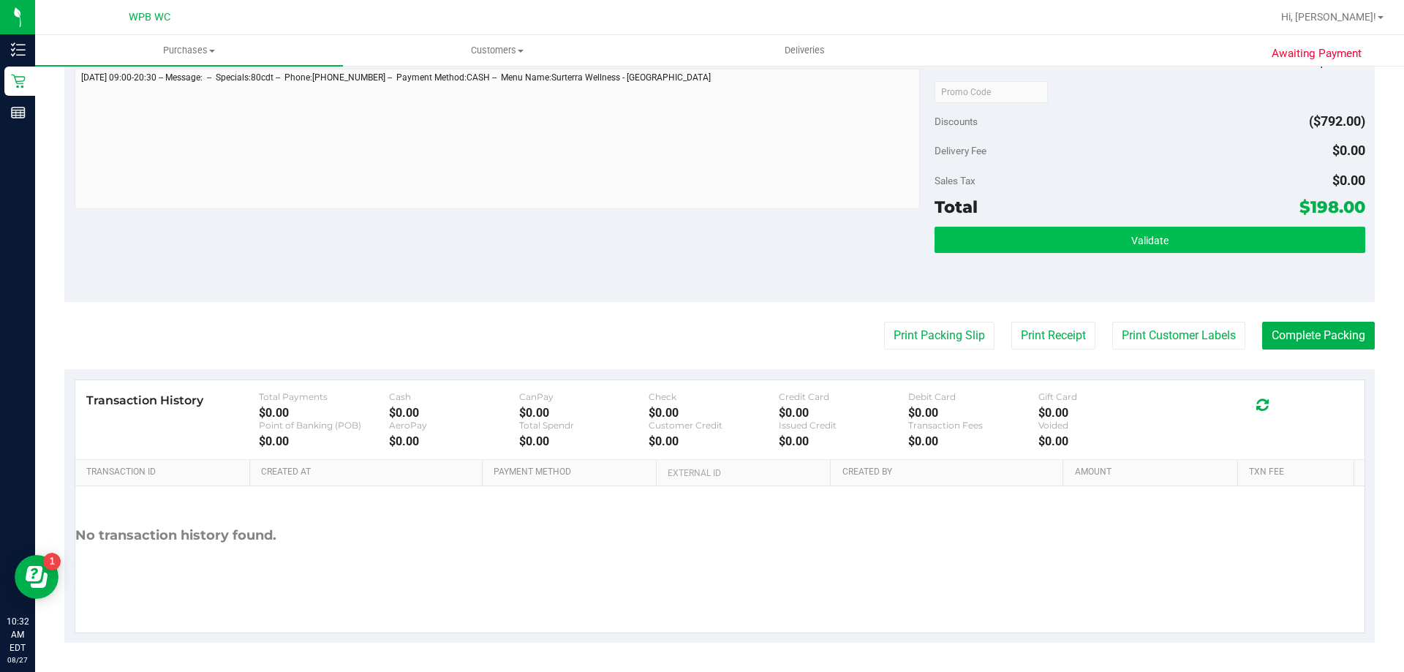
drag, startPoint x: 1122, startPoint y: 257, endPoint x: 1127, endPoint y: 227, distance: 30.4
click at [1122, 257] on div "Validate" at bounding box center [1150, 260] width 430 height 66
click at [1127, 227] on button "Validate" at bounding box center [1150, 240] width 430 height 26
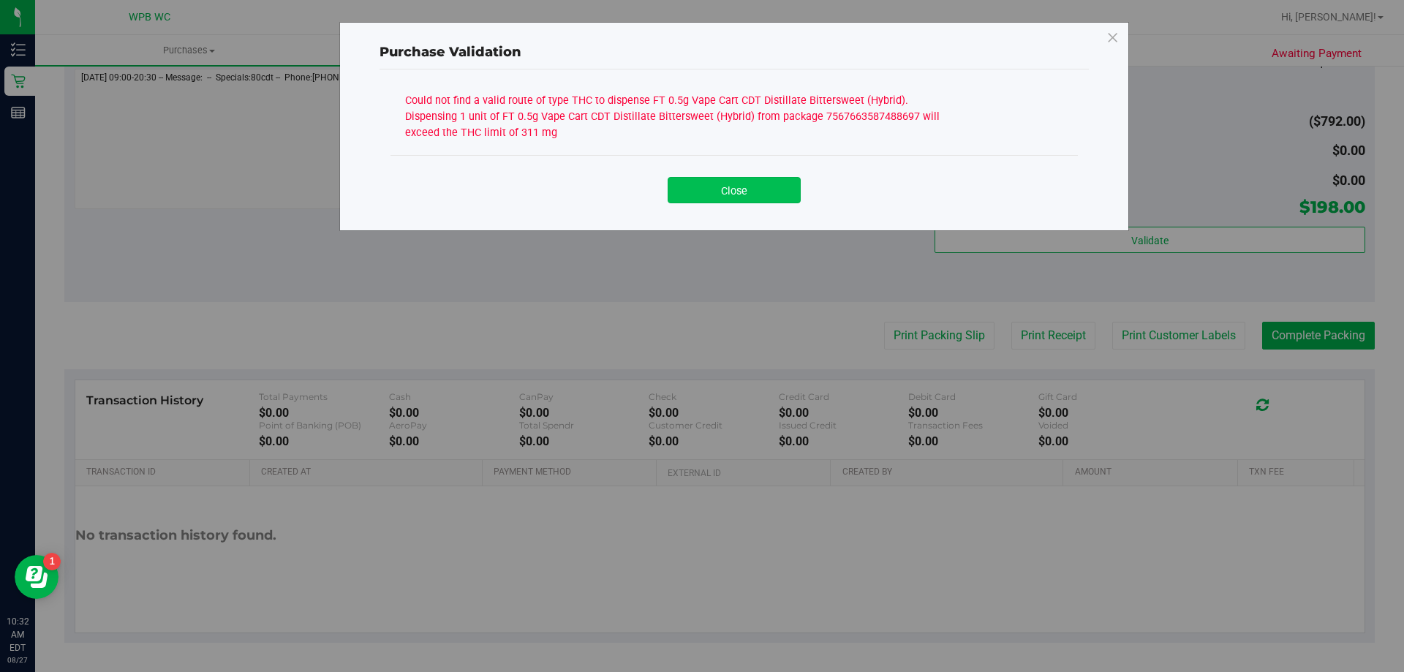
click at [787, 187] on button "Close" at bounding box center [734, 190] width 133 height 26
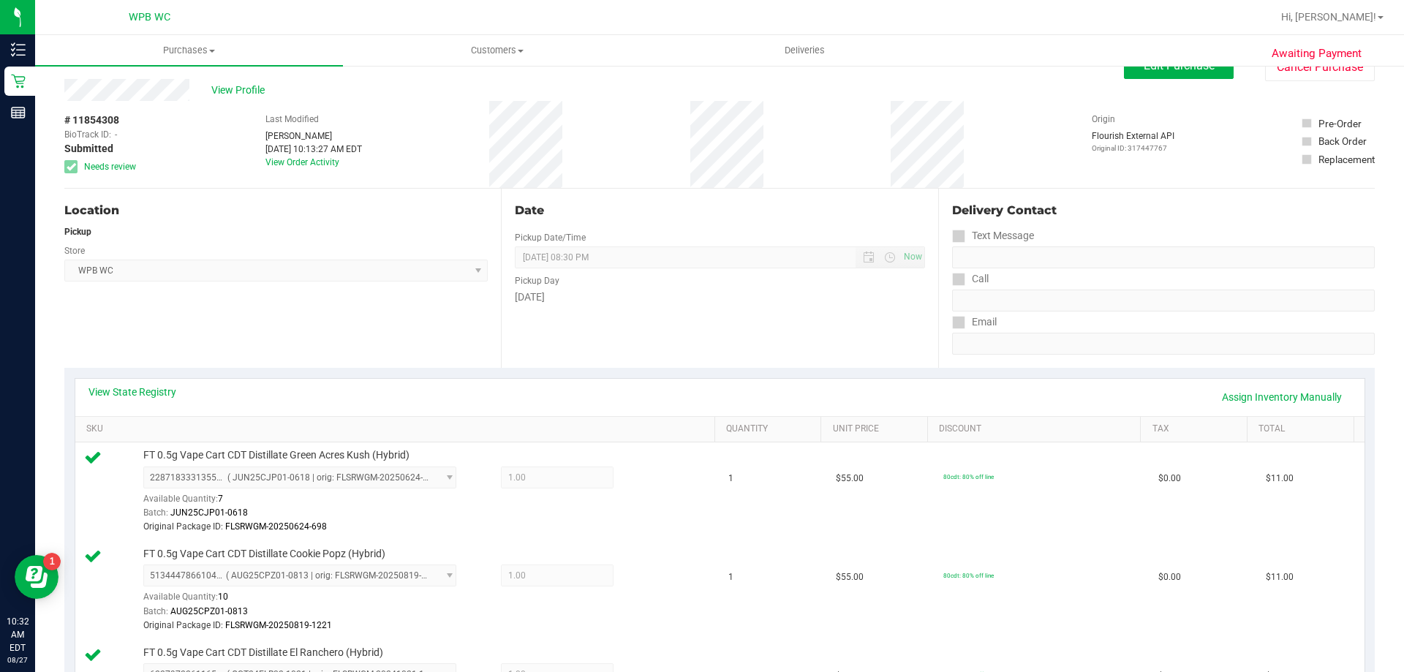
scroll to position [20, 0]
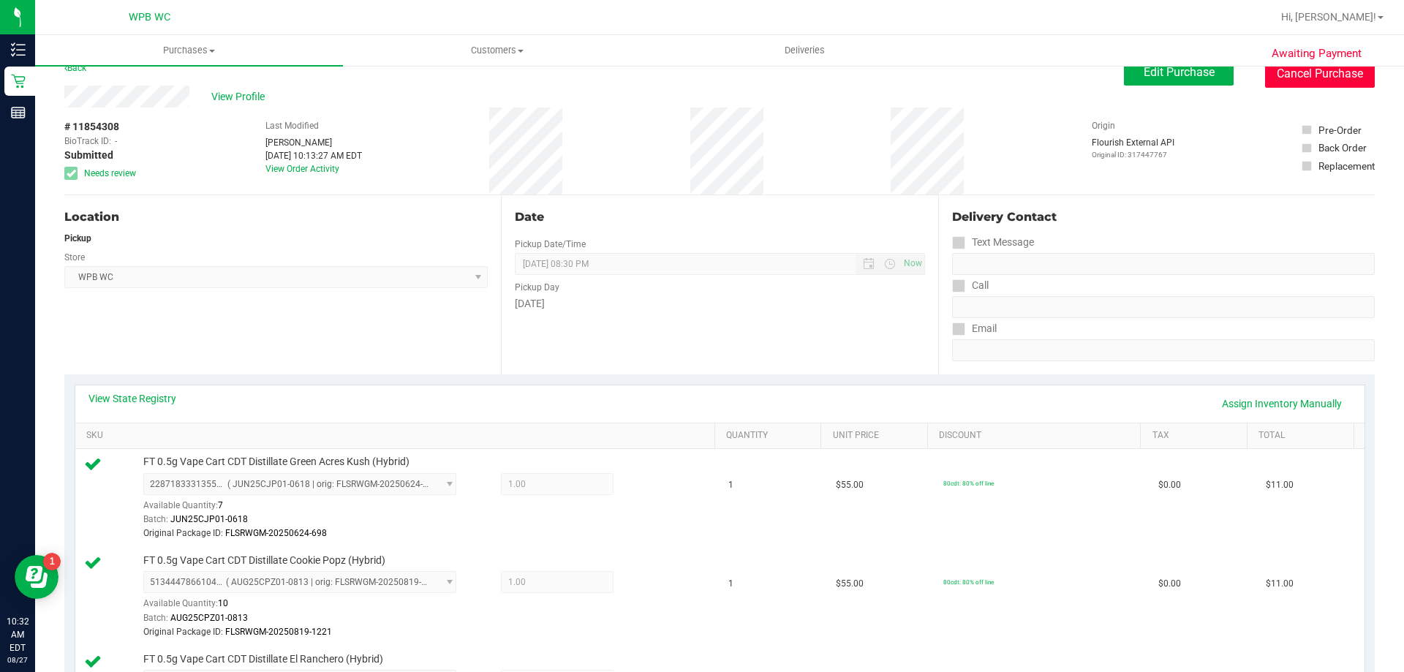
click at [1291, 85] on button "Cancel Purchase" at bounding box center [1320, 74] width 110 height 28
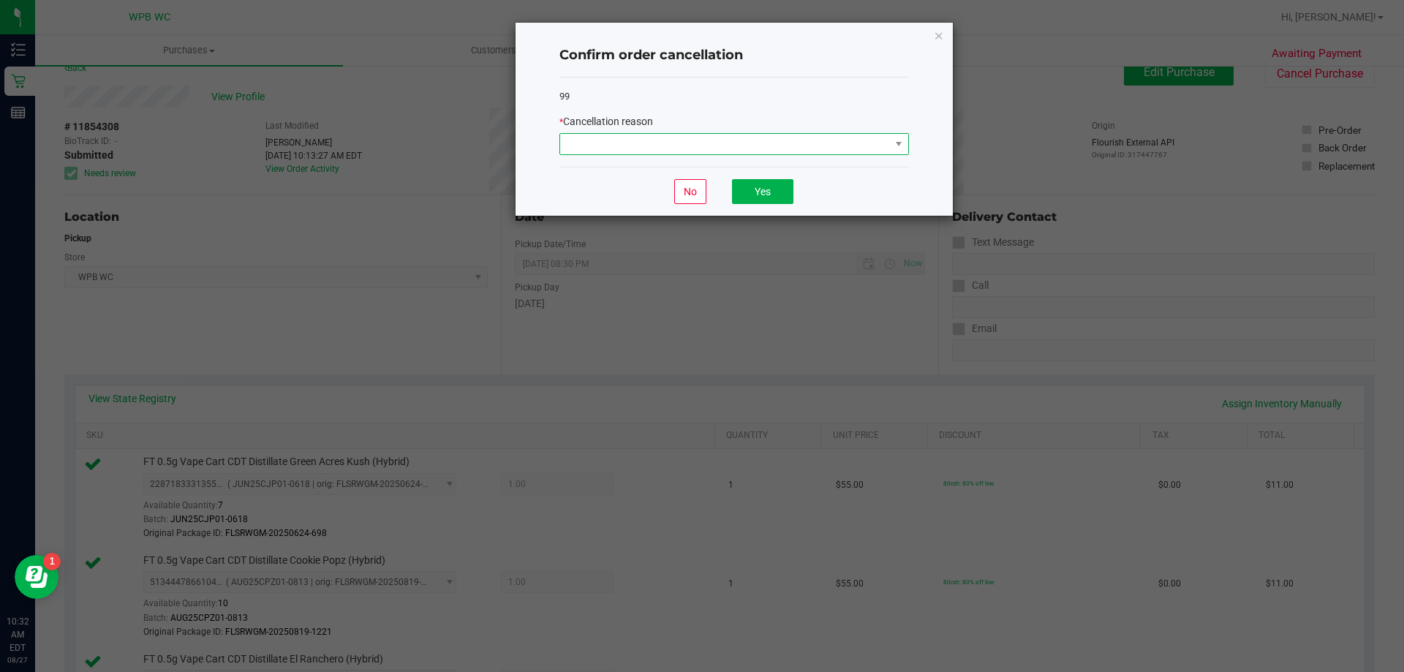
click at [733, 141] on span at bounding box center [725, 144] width 330 height 20
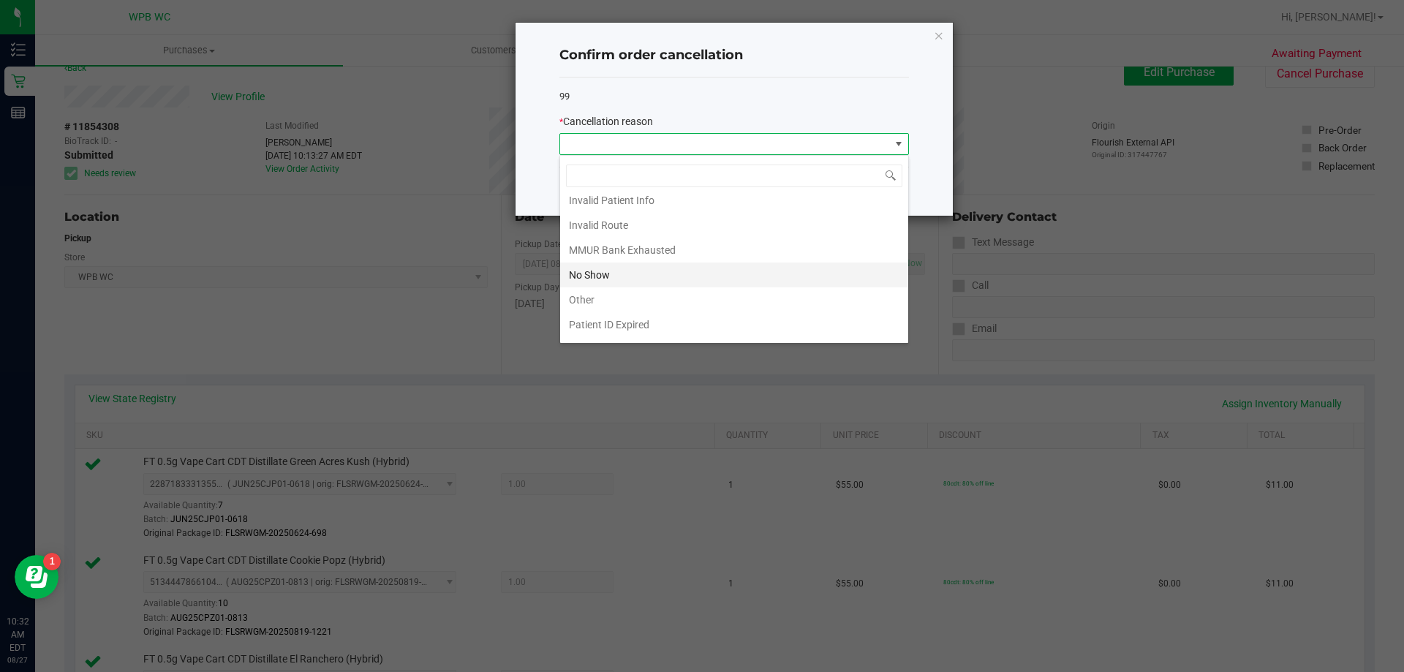
scroll to position [73, 0]
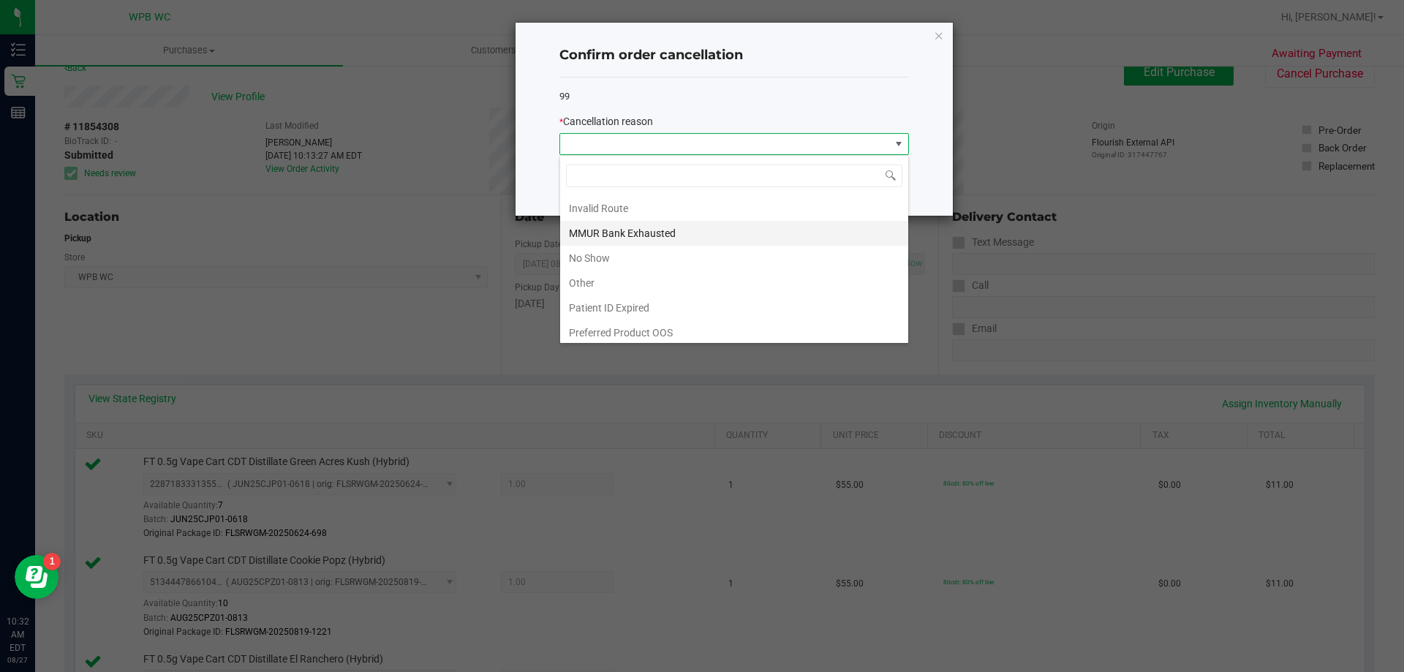
click at [639, 238] on li "MMUR Bank Exhausted" at bounding box center [734, 233] width 348 height 25
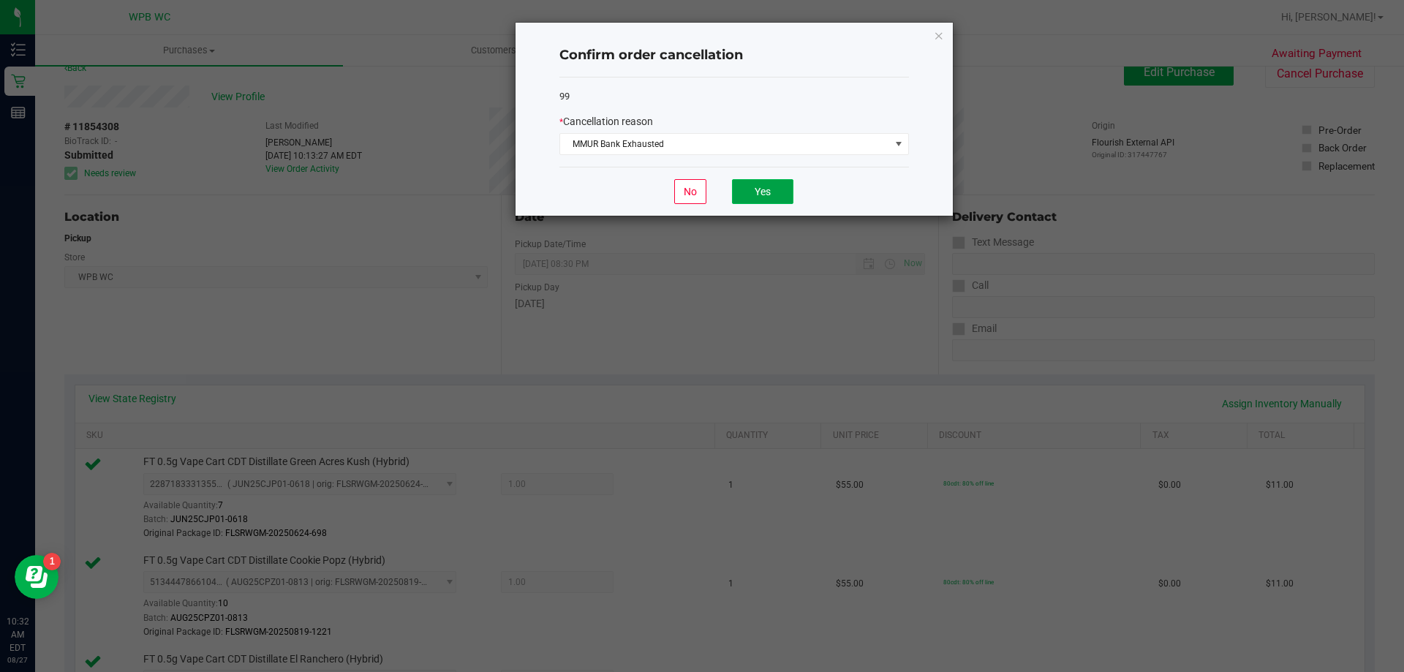
click at [774, 190] on button "Yes" at bounding box center [762, 191] width 61 height 25
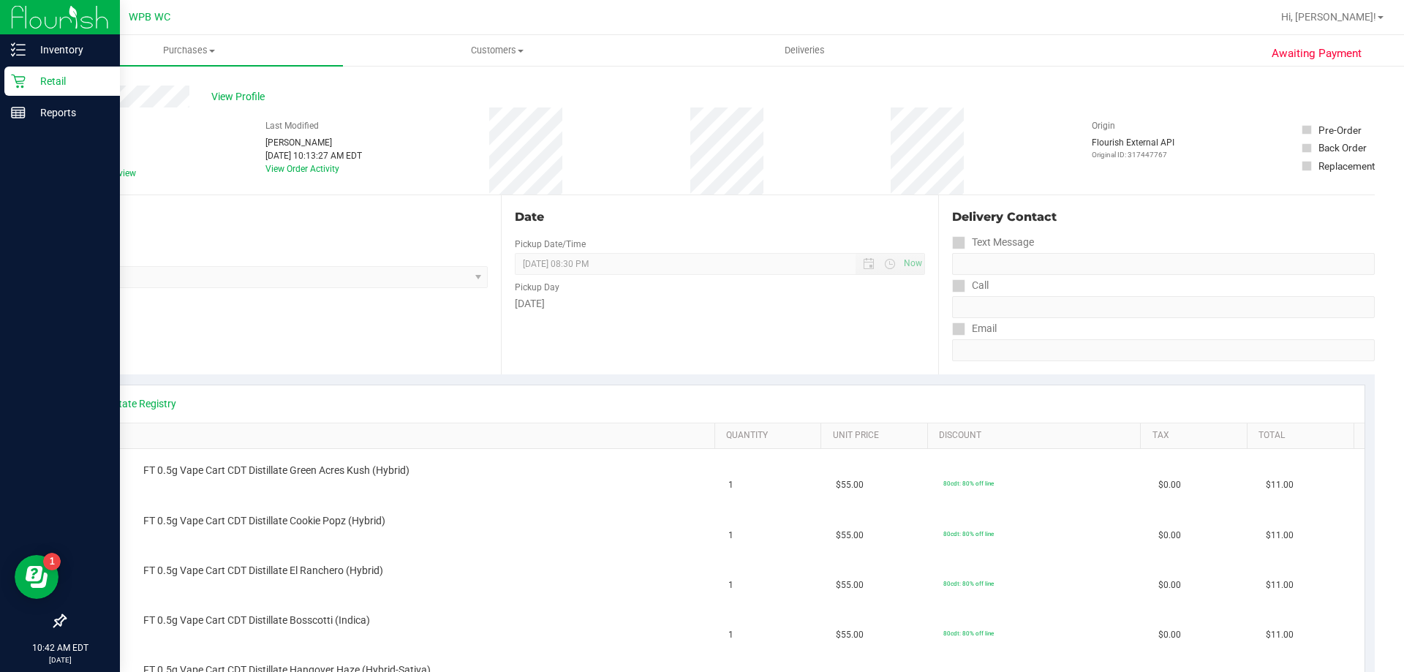
click at [40, 78] on p "Retail" at bounding box center [70, 81] width 88 height 18
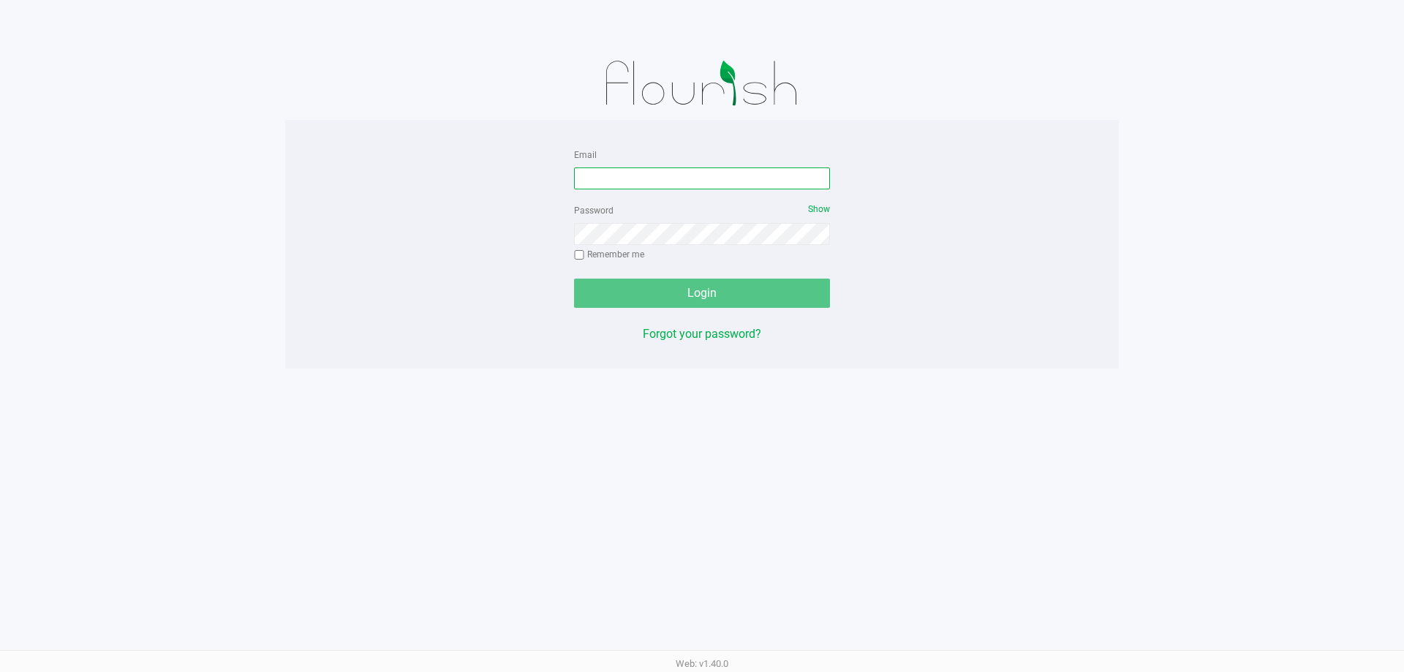
click at [642, 180] on input "Email" at bounding box center [702, 178] width 256 height 22
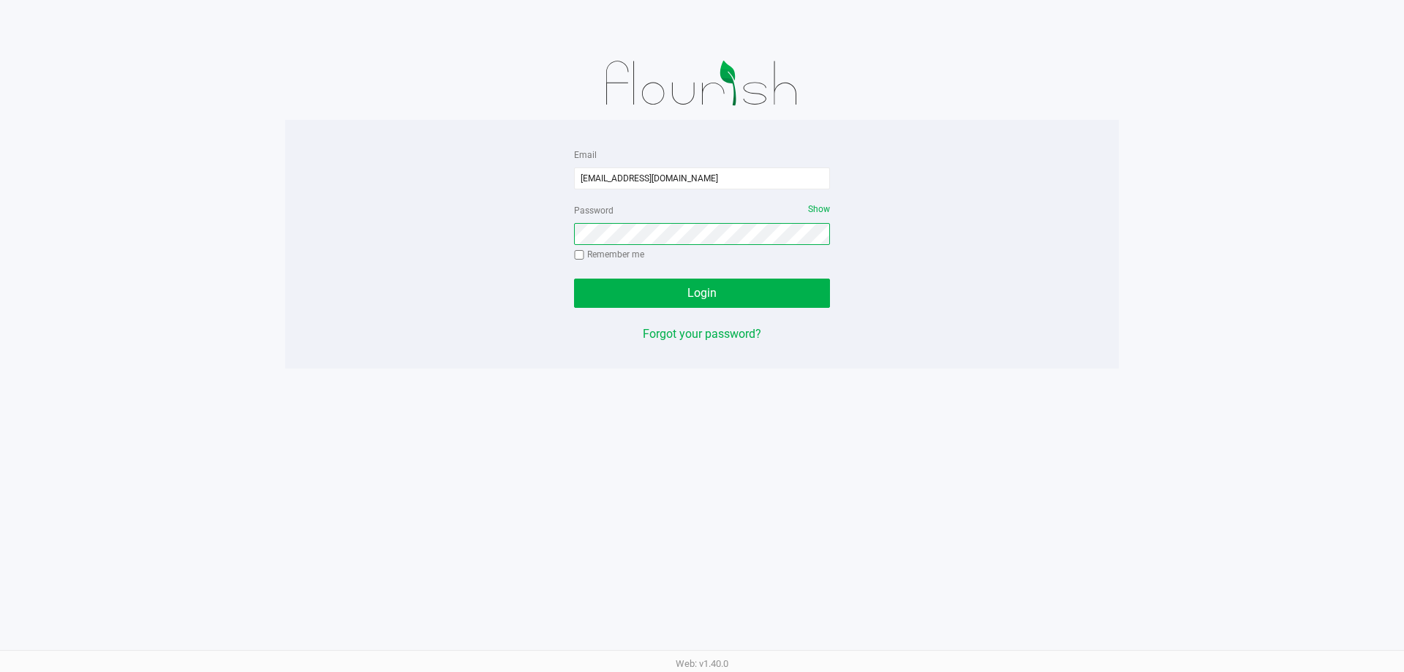
click at [574, 279] on button "Login" at bounding box center [702, 293] width 256 height 29
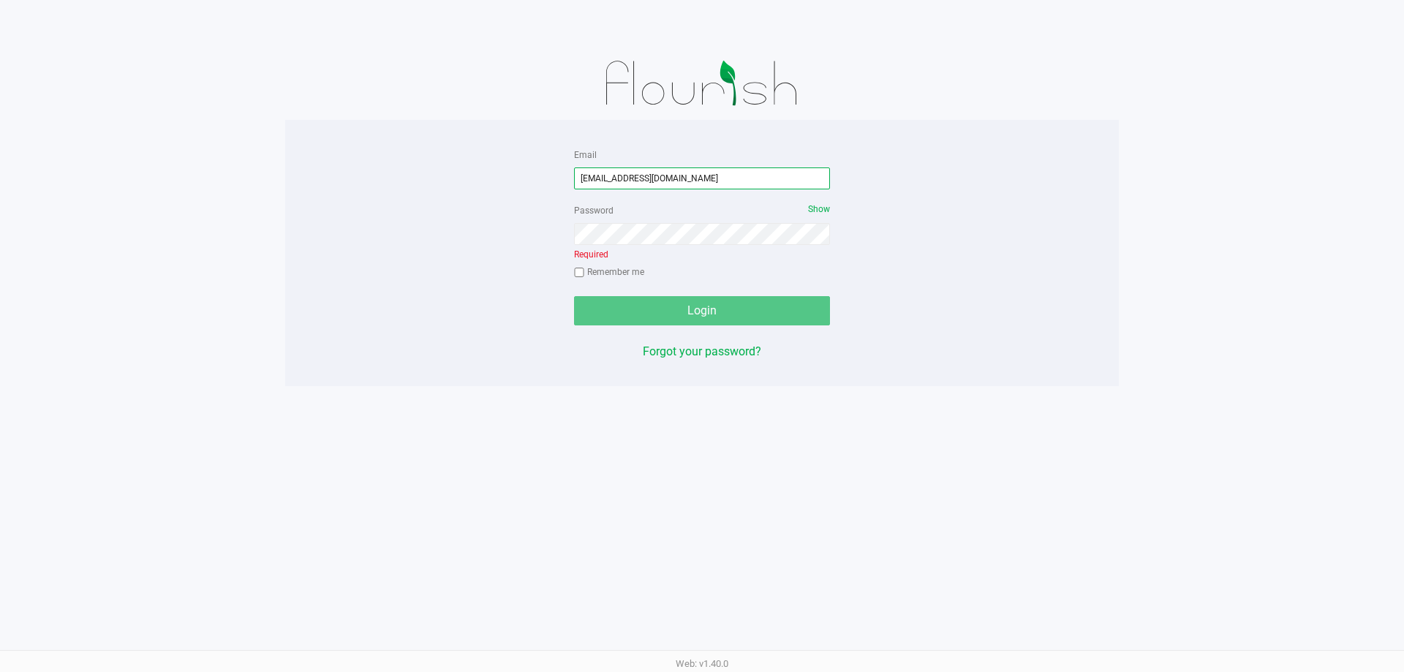
click at [665, 170] on input "[EMAIL_ADDRESS][DOMAIN_NAME]" at bounding box center [702, 178] width 256 height 22
type input "[EMAIL_ADDRESS][DOMAIN_NAME]"
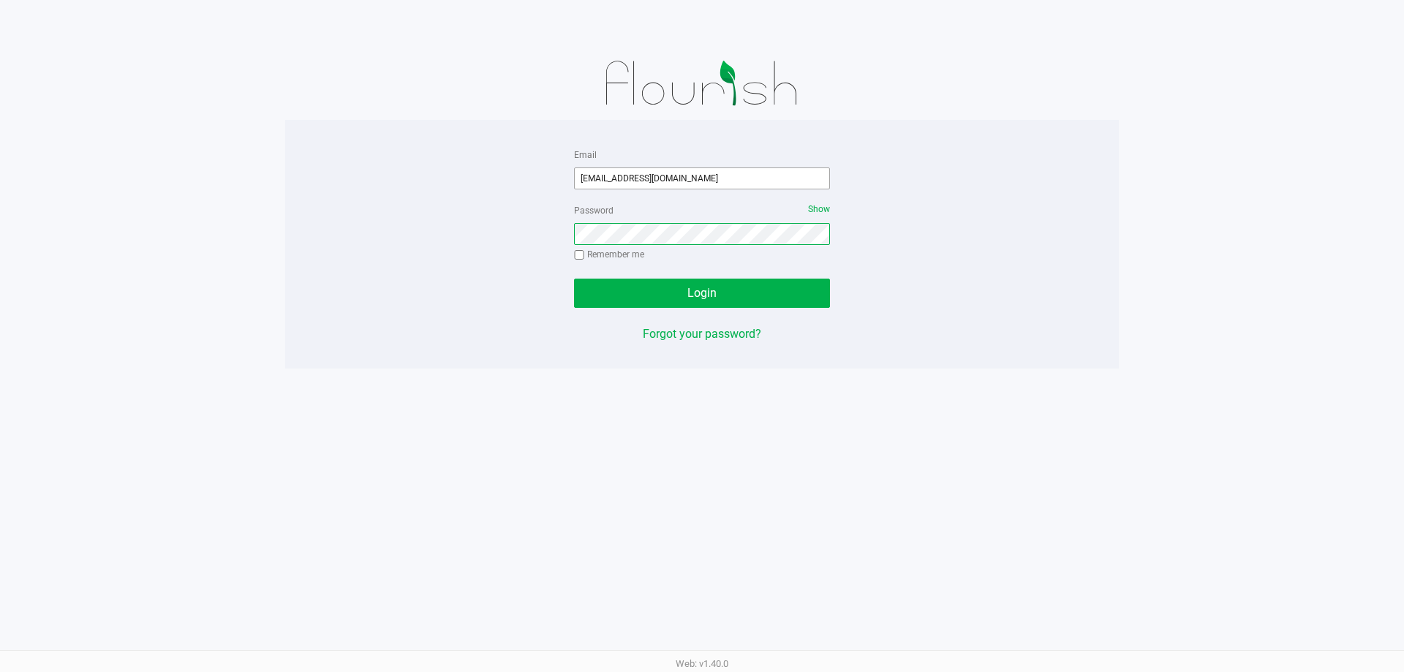
click at [574, 279] on button "Login" at bounding box center [702, 293] width 256 height 29
